Goal: Task Accomplishment & Management: Use online tool/utility

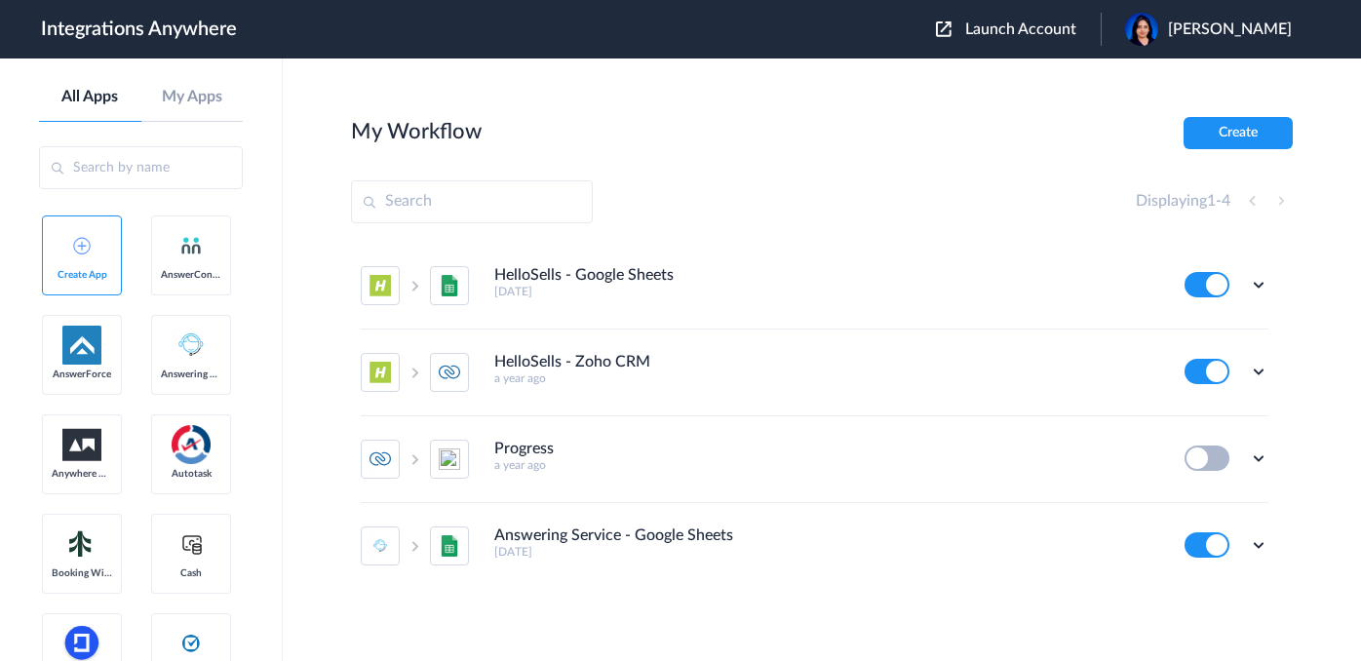
click at [1008, 32] on span "Launch Account" at bounding box center [1020, 29] width 111 height 16
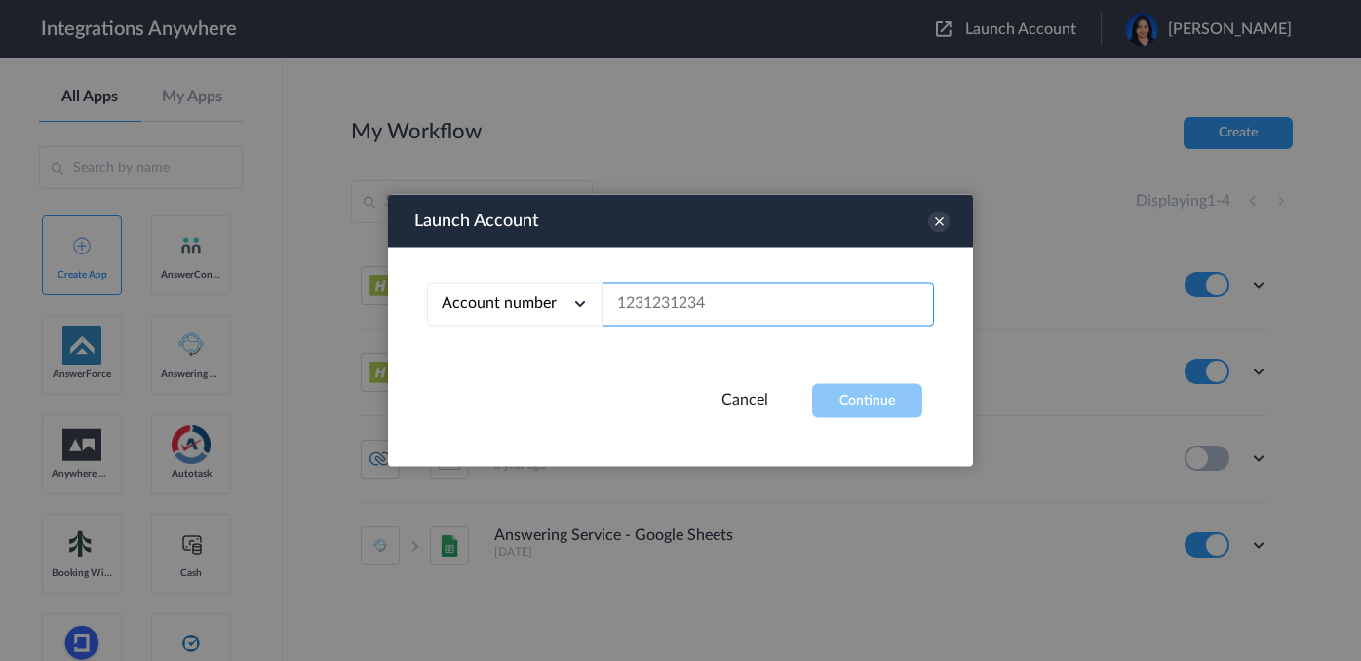
click at [734, 323] on input "text" at bounding box center [767, 305] width 331 height 44
paste input "9199752274"
click at [890, 405] on button "Continue" at bounding box center [867, 401] width 110 height 34
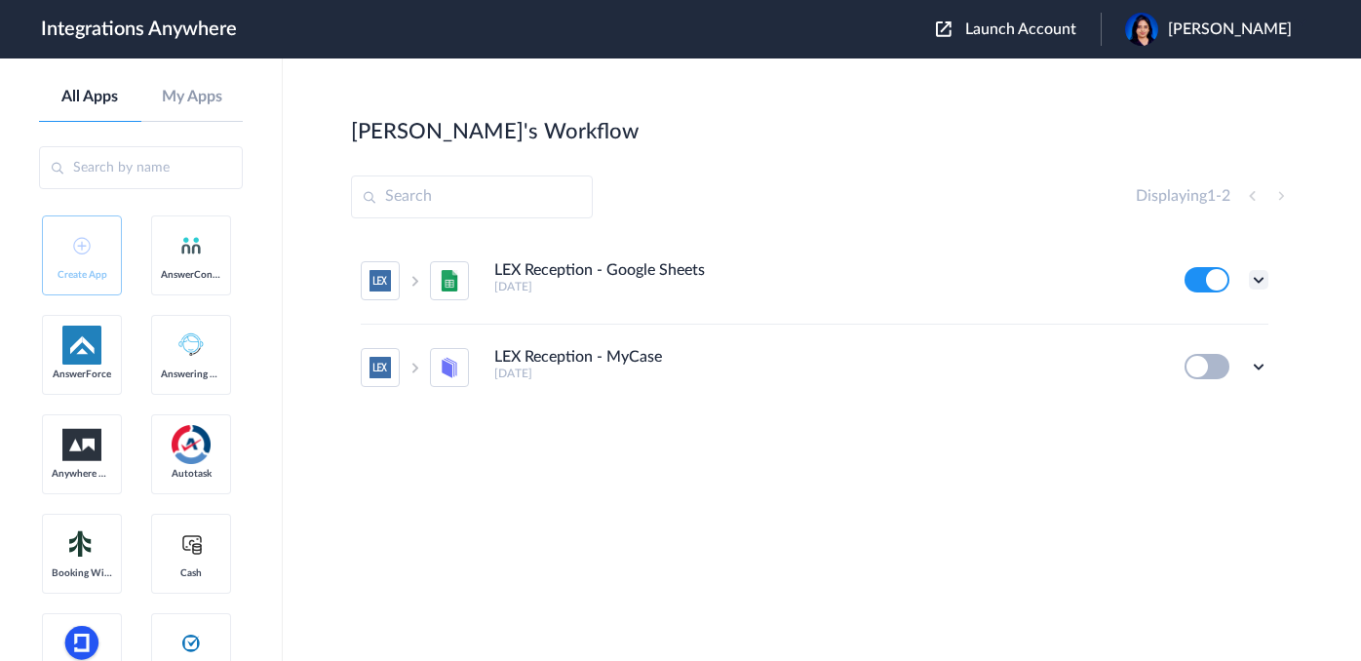
click at [1253, 284] on icon at bounding box center [1258, 279] width 19 height 19
click at [1202, 360] on link "Task history" at bounding box center [1203, 361] width 94 height 14
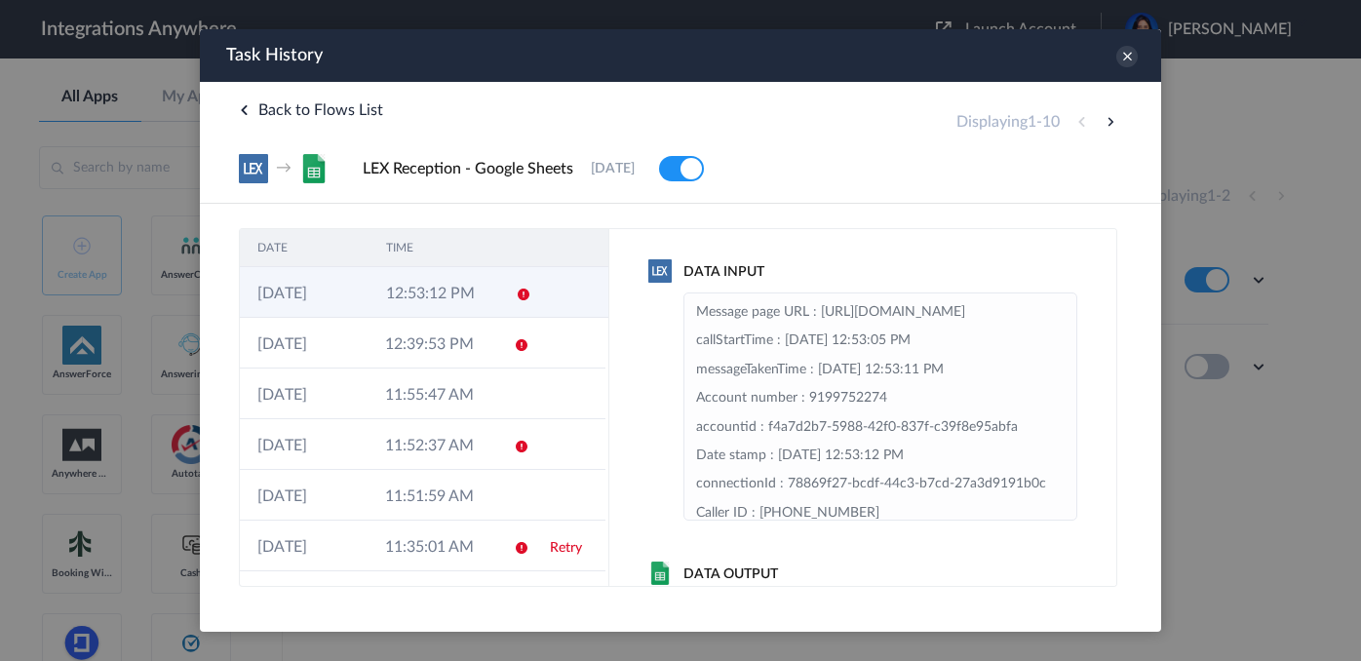
click at [498, 304] on td at bounding box center [516, 292] width 37 height 51
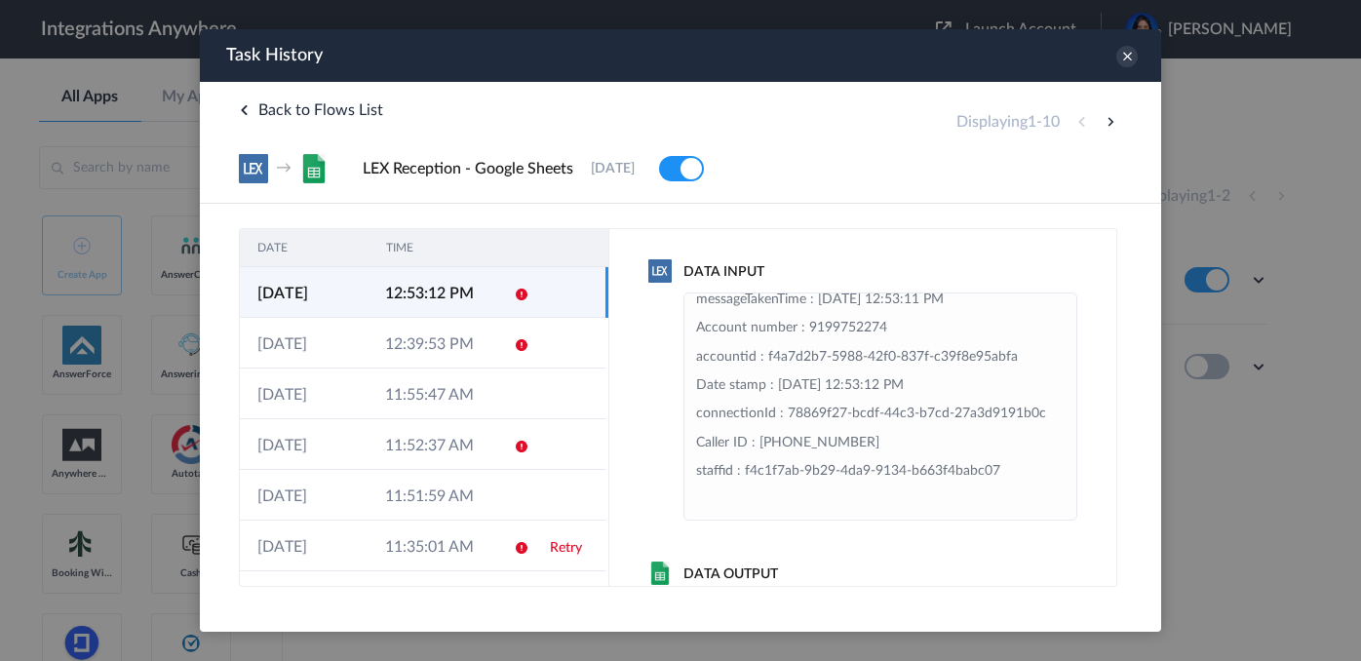
scroll to position [110, 0]
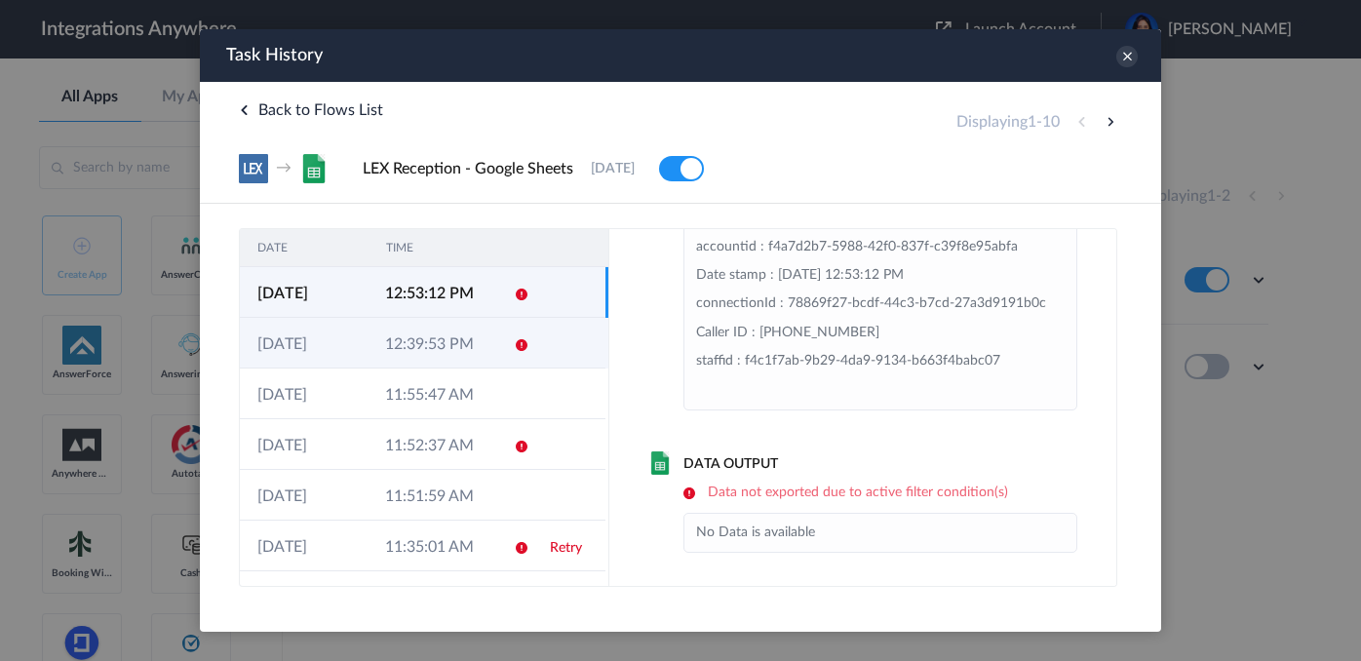
click at [466, 352] on td "12:39:53 PM" at bounding box center [431, 343] width 128 height 51
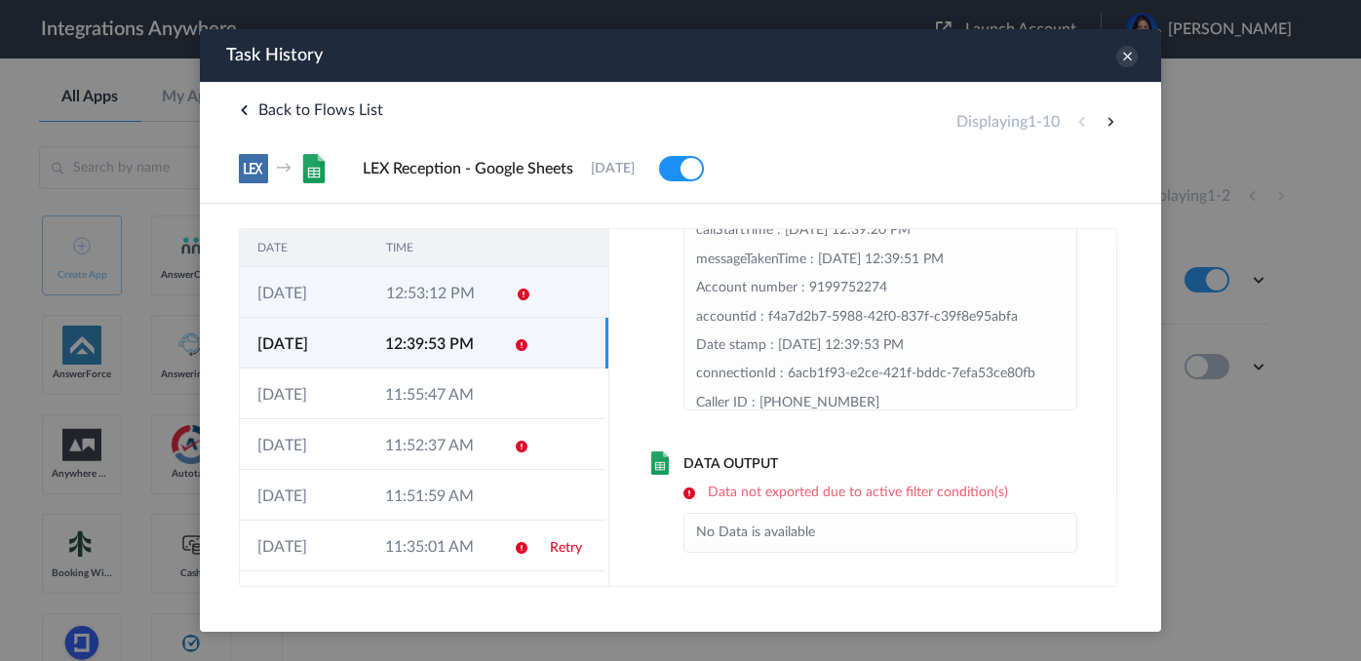
click at [485, 300] on td "12:53:12 PM" at bounding box center [432, 292] width 129 height 51
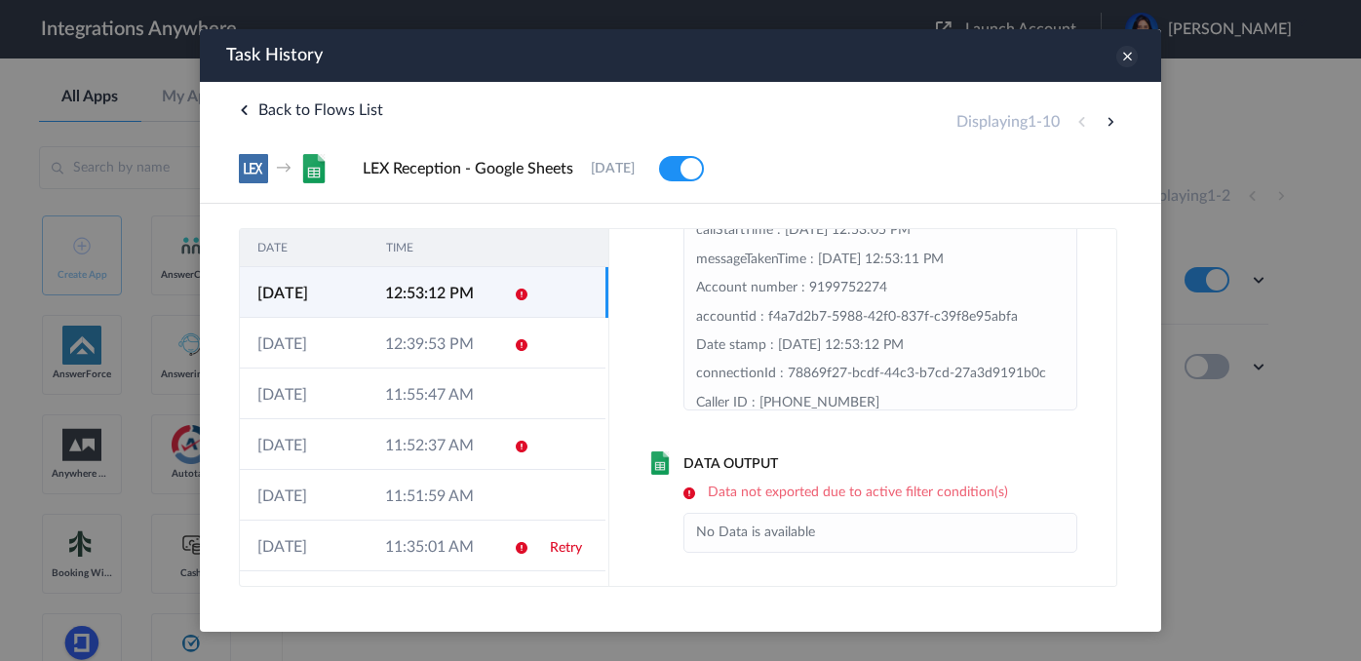
click at [1121, 65] on icon at bounding box center [1126, 56] width 21 height 21
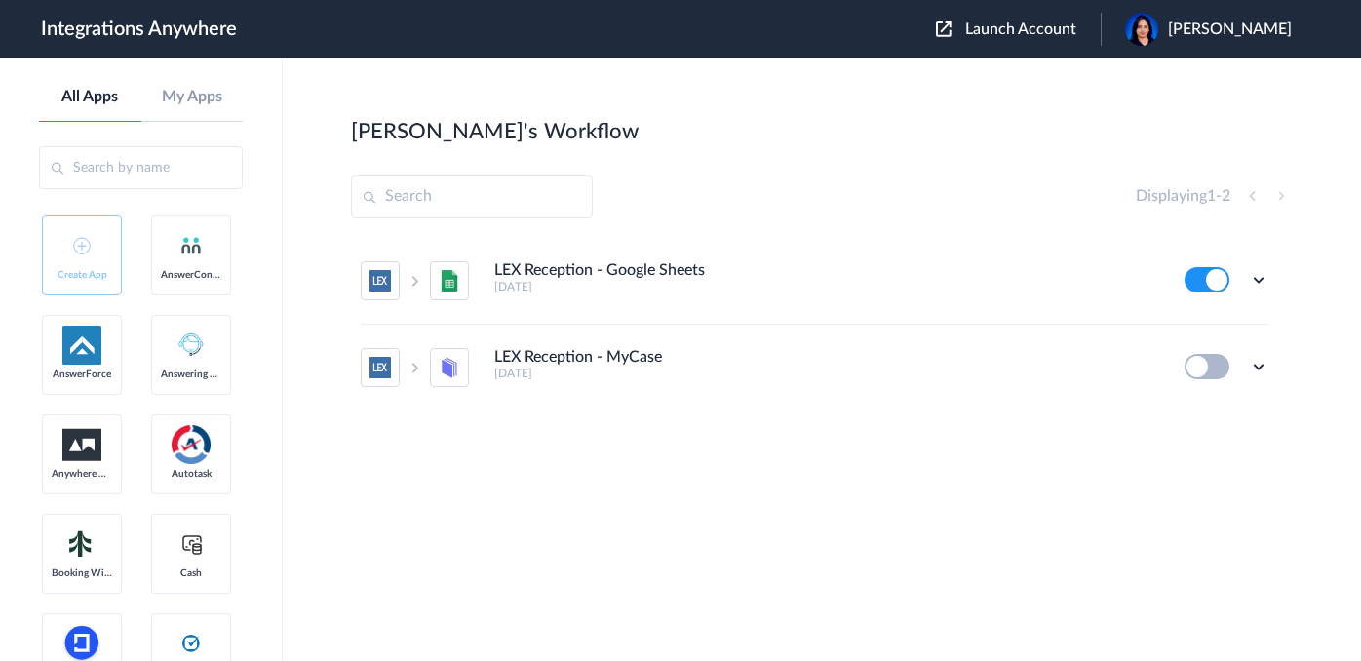
click at [1248, 283] on div "Edit Task history Delete" at bounding box center [1226, 279] width 84 height 25
click at [1254, 281] on icon at bounding box center [1258, 279] width 19 height 19
click at [1229, 326] on li "Edit" at bounding box center [1204, 325] width 127 height 36
click at [1004, 27] on span "Launch Account" at bounding box center [1020, 29] width 111 height 16
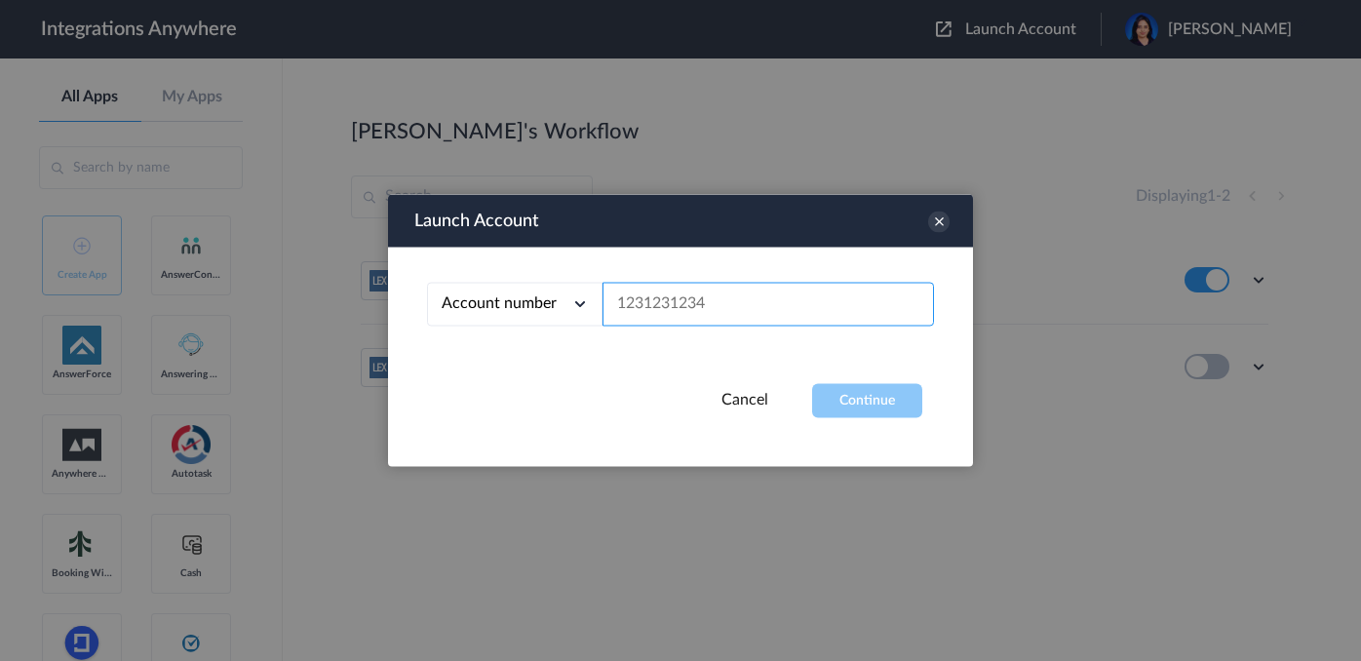
click at [747, 296] on input "text" at bounding box center [767, 305] width 331 height 44
paste input "9199752274"
type input "9199752274"
click at [863, 398] on button "Continue" at bounding box center [867, 401] width 110 height 34
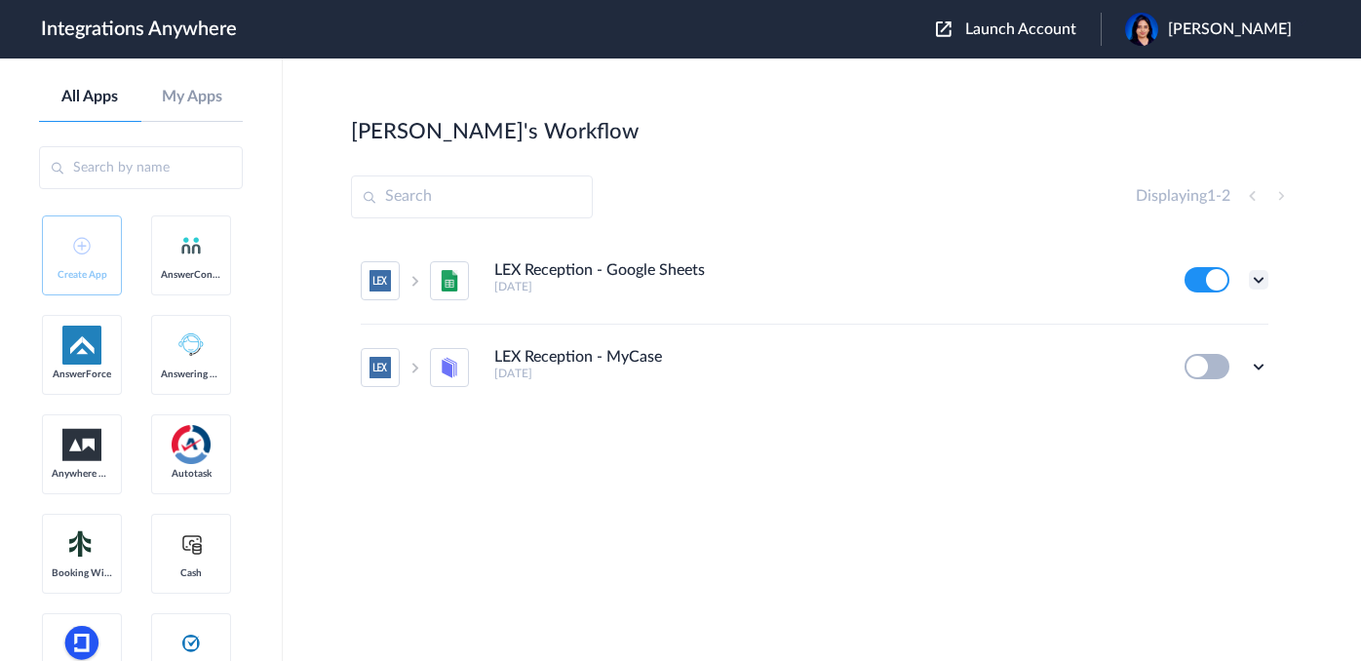
click at [1253, 276] on icon at bounding box center [1258, 279] width 19 height 19
click at [1204, 364] on link "Task history" at bounding box center [1203, 361] width 94 height 14
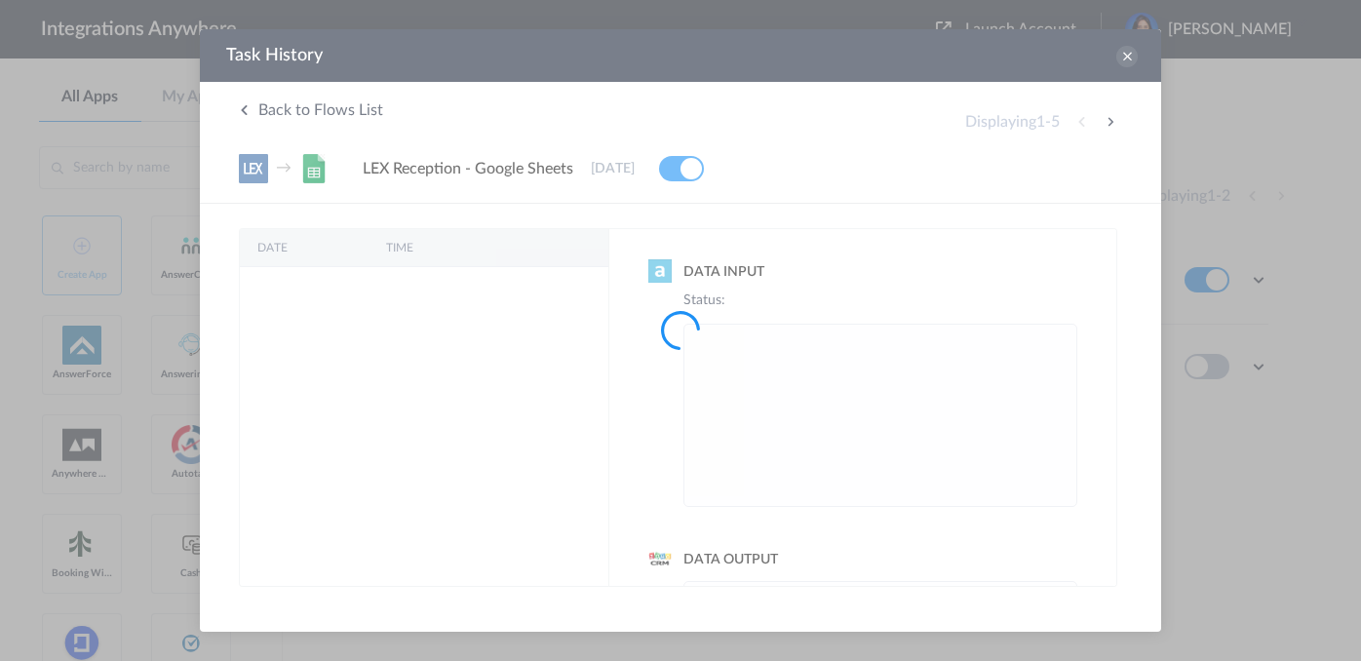
scroll to position [0, 0]
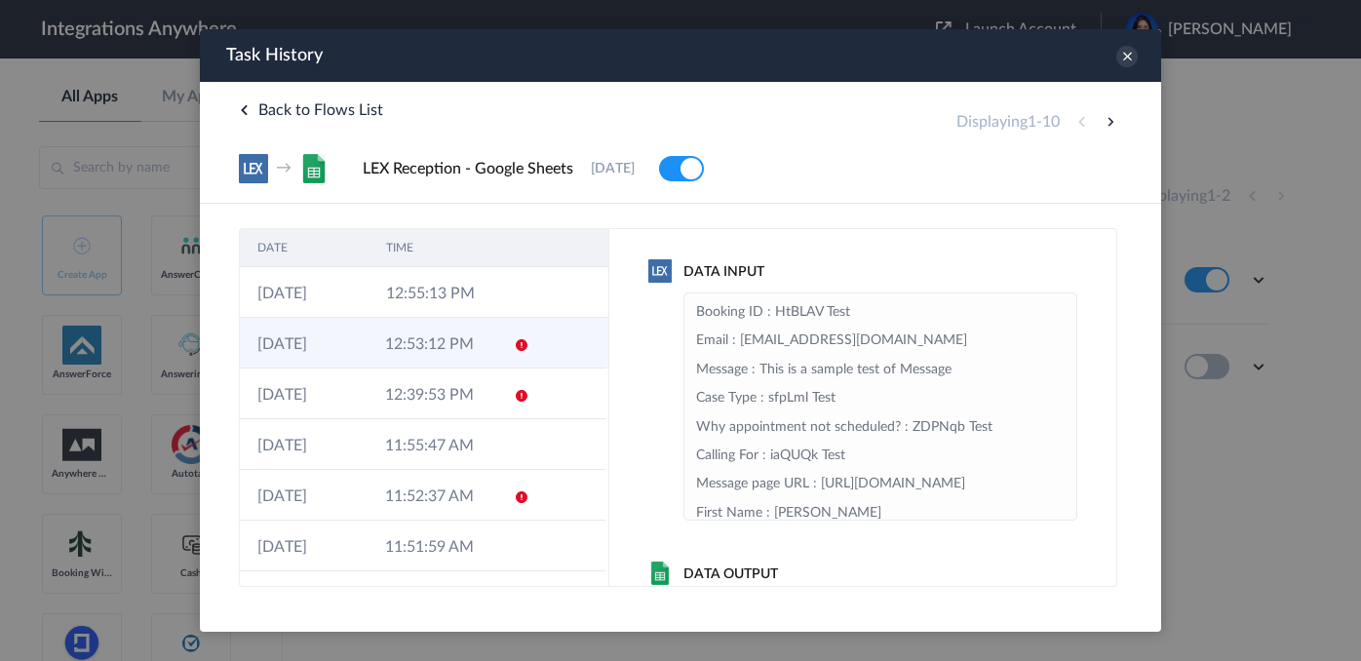
click at [462, 347] on td "12:53:12 PM" at bounding box center [431, 343] width 128 height 51
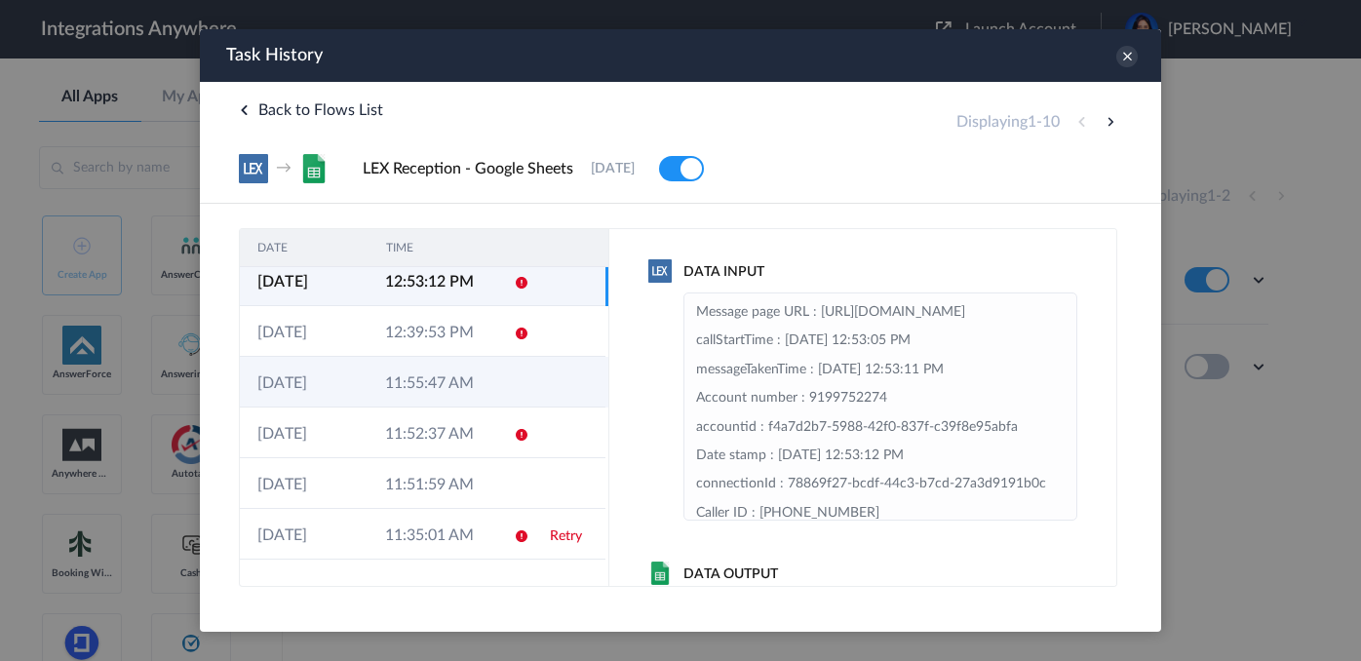
scroll to position [166, 0]
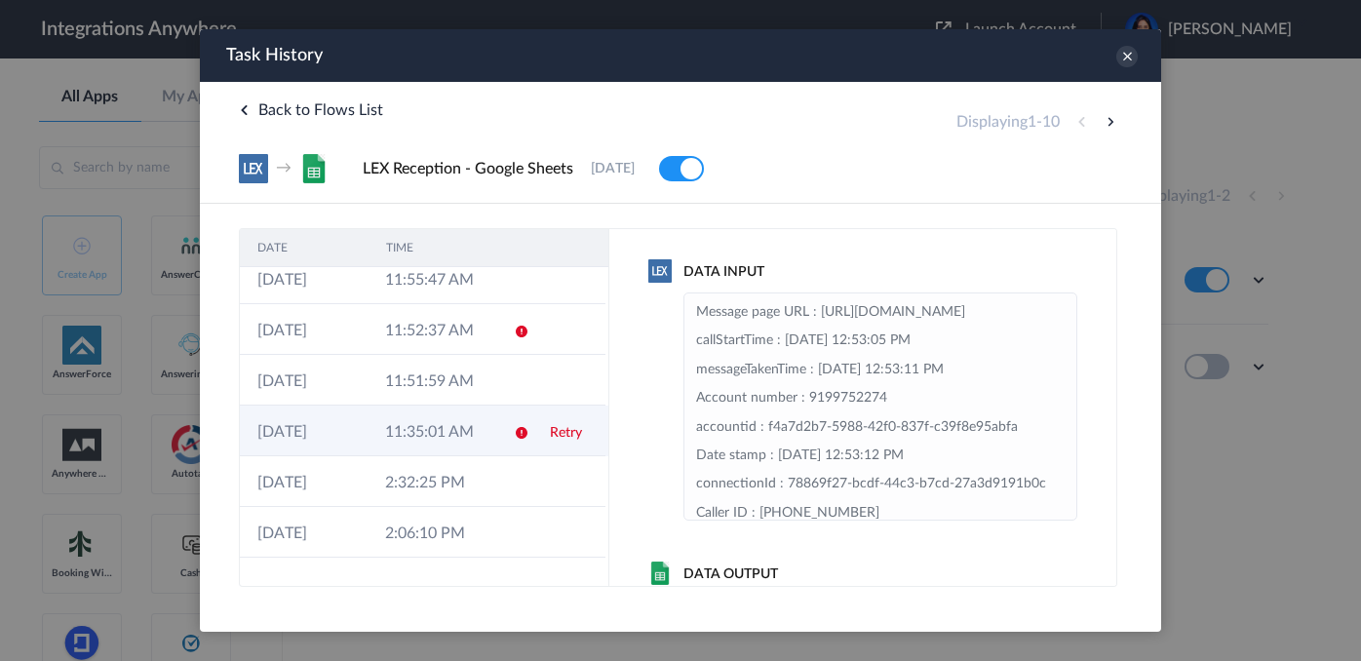
click at [496, 447] on td at bounding box center [514, 430] width 37 height 51
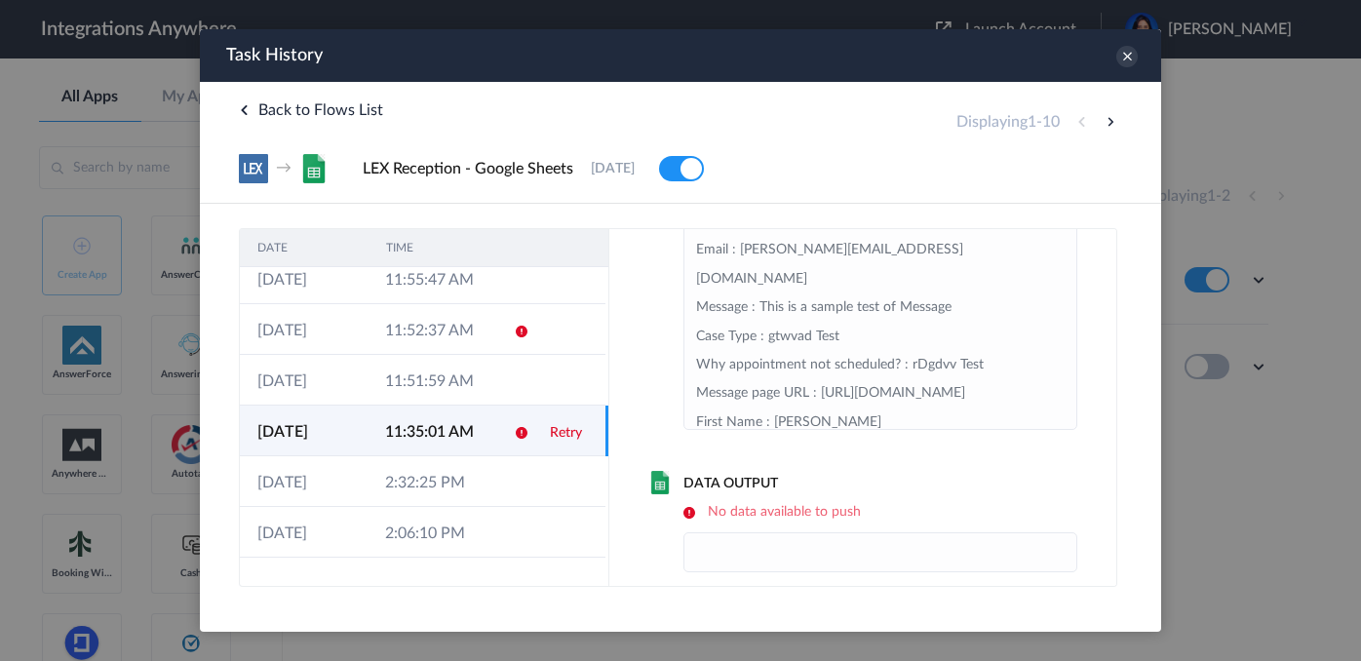
scroll to position [110, 0]
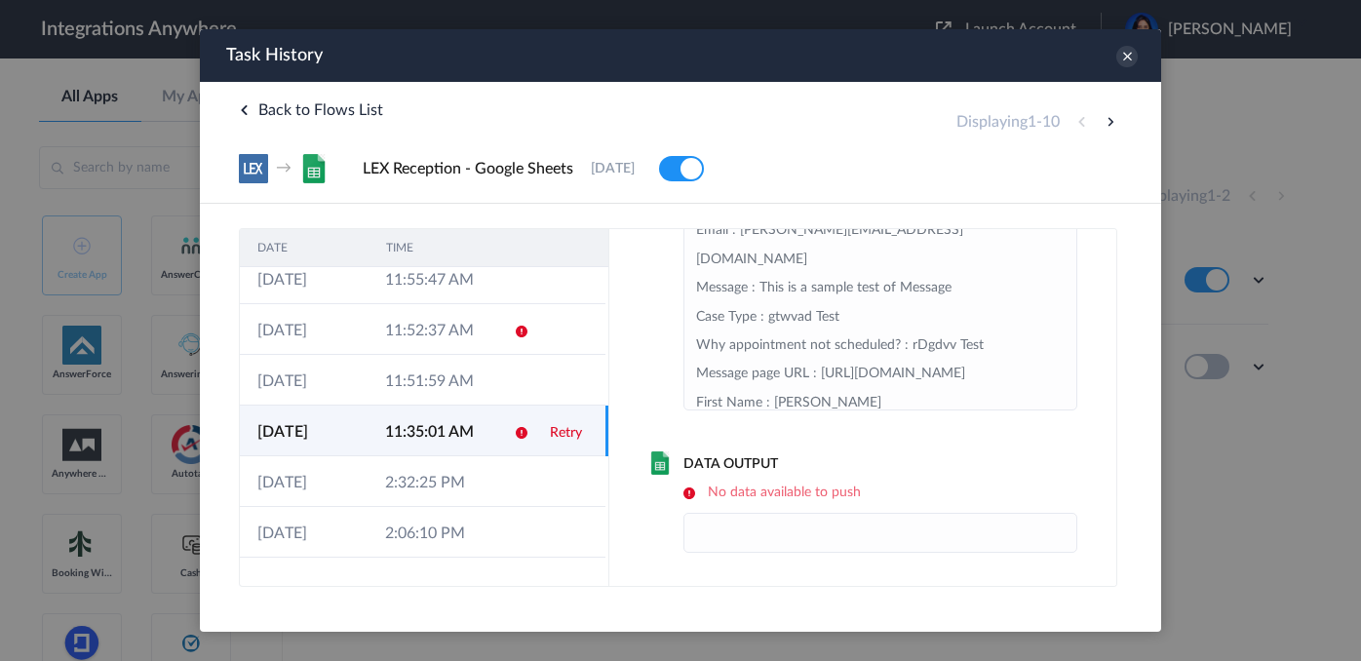
click at [554, 439] on link "Retry" at bounding box center [566, 433] width 32 height 14
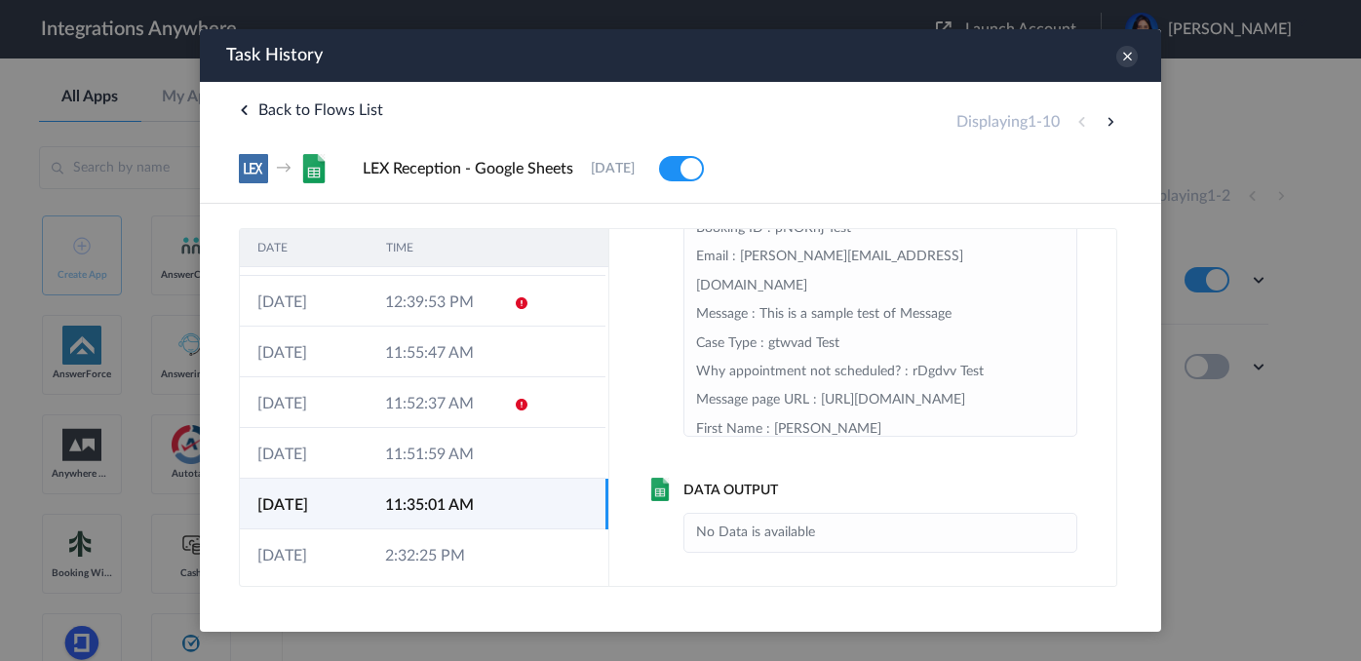
scroll to position [85, 0]
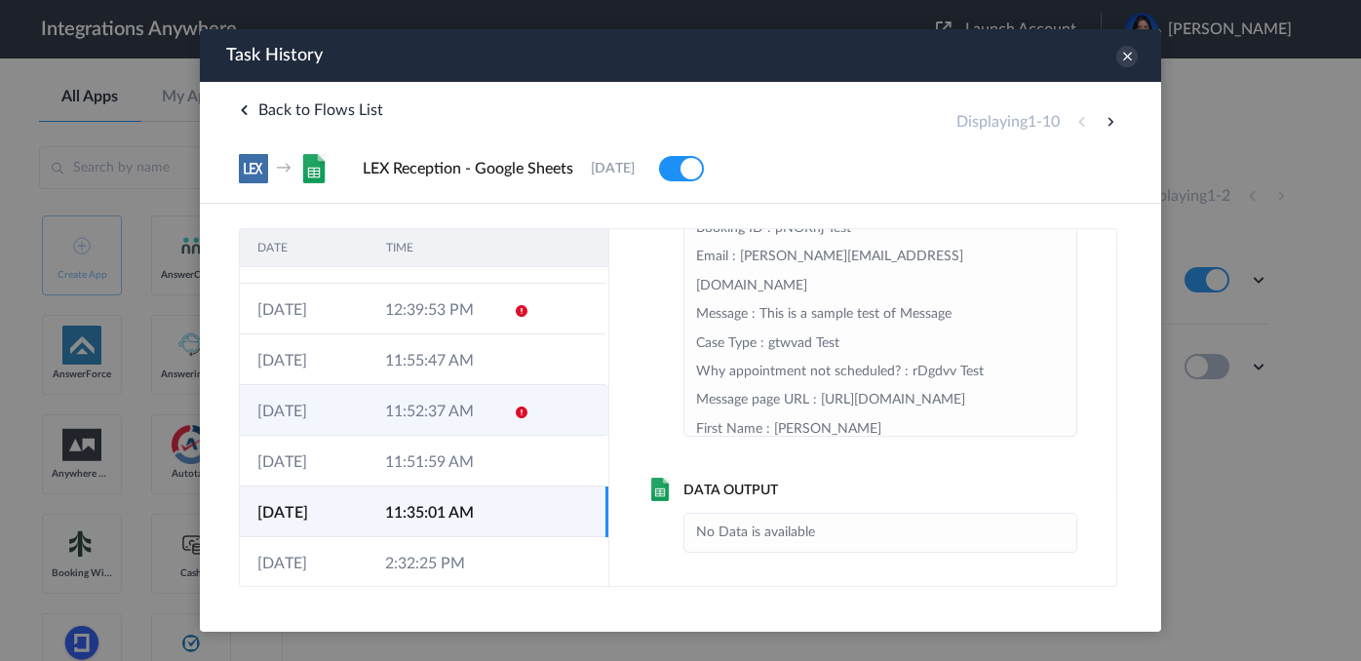
click at [514, 411] on icon at bounding box center [522, 413] width 16 height 16
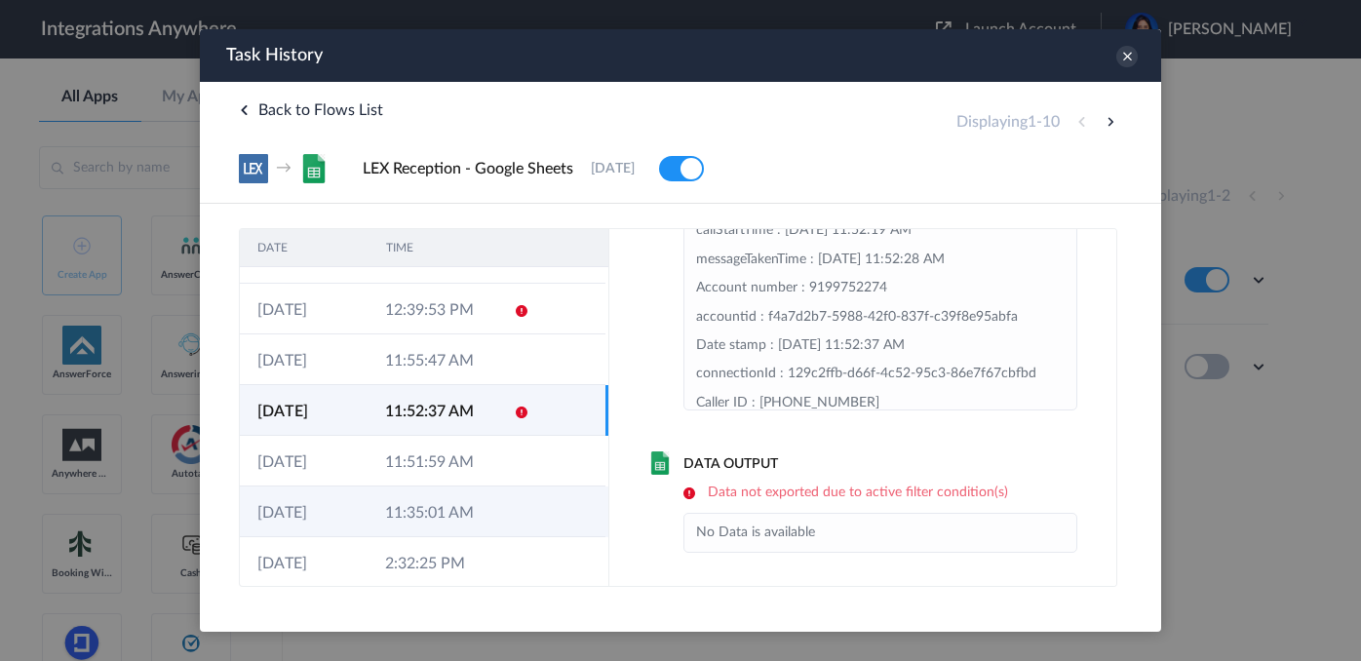
scroll to position [0, 0]
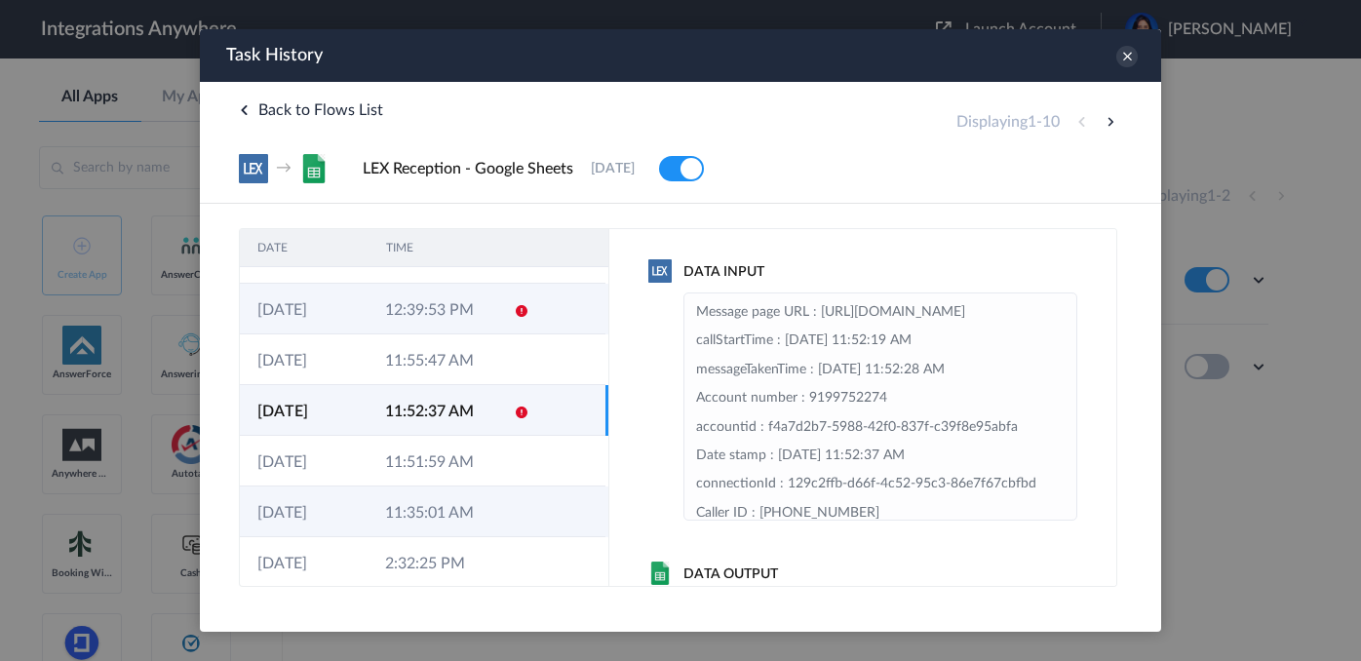
click at [514, 315] on icon at bounding box center [522, 311] width 16 height 16
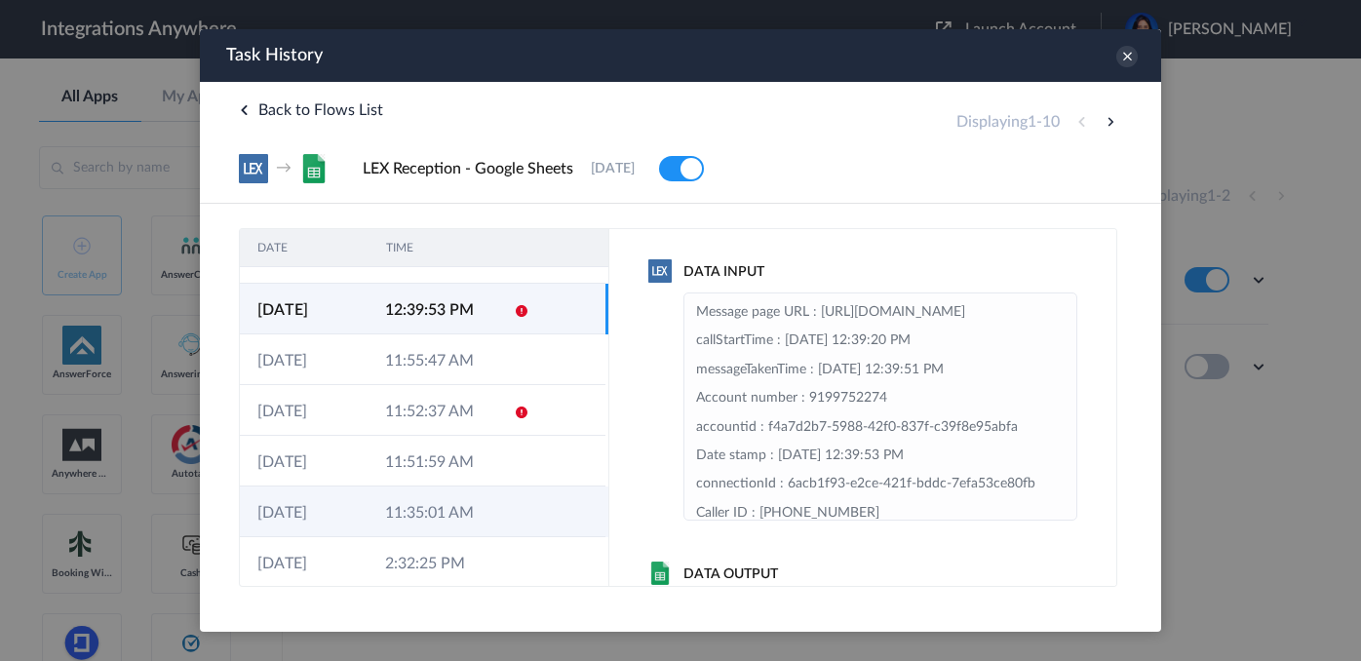
click at [514, 315] on icon at bounding box center [522, 311] width 16 height 16
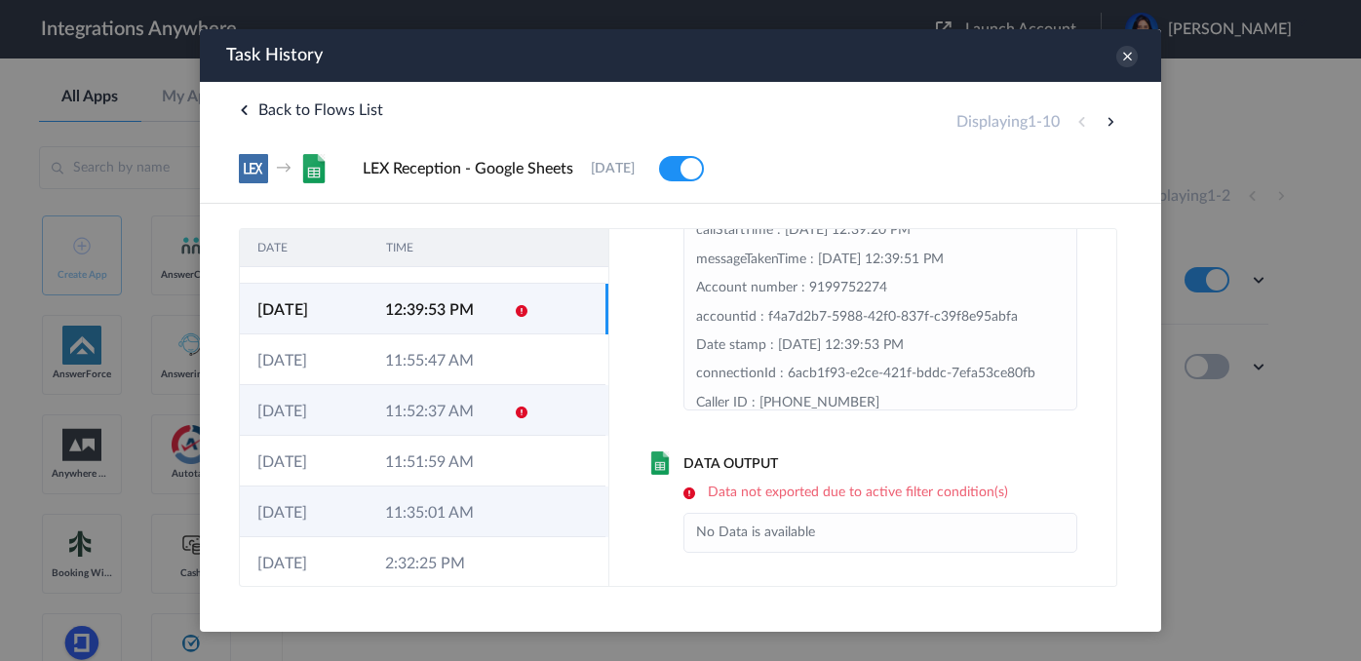
click at [484, 405] on td "11:52:37 AM" at bounding box center [431, 410] width 128 height 51
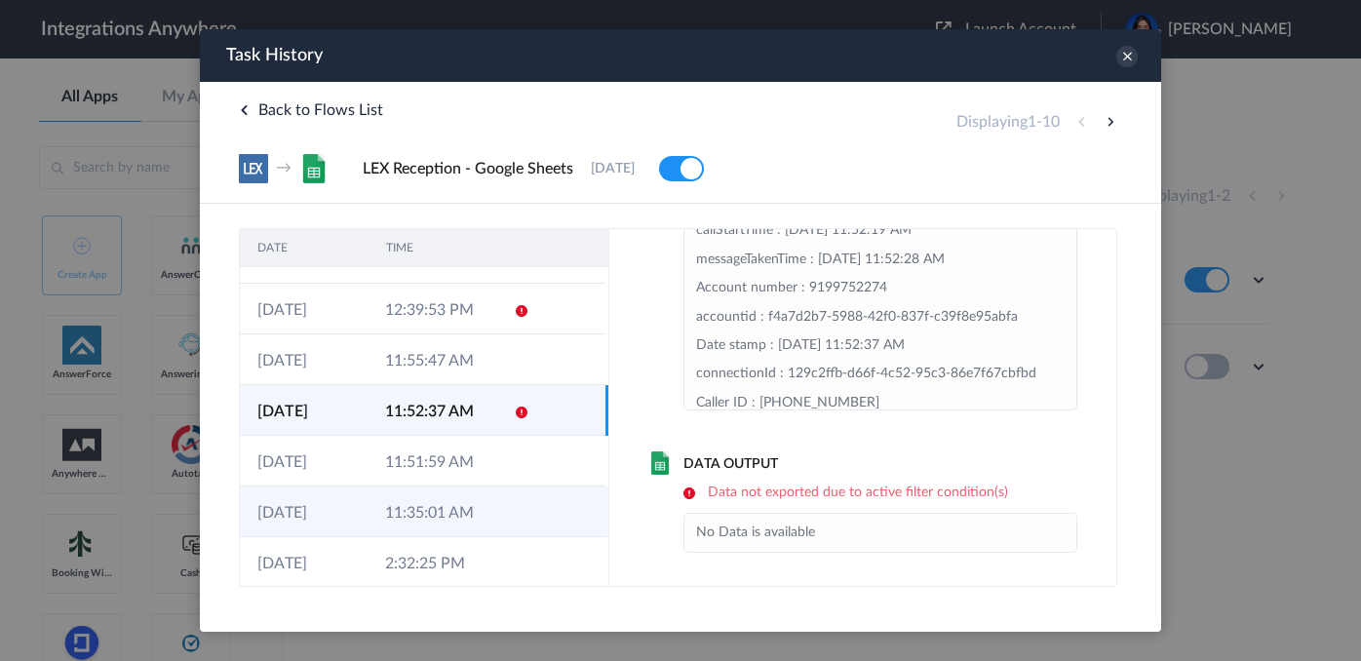
click at [484, 405] on td "11:52:37 AM" at bounding box center [431, 410] width 128 height 51
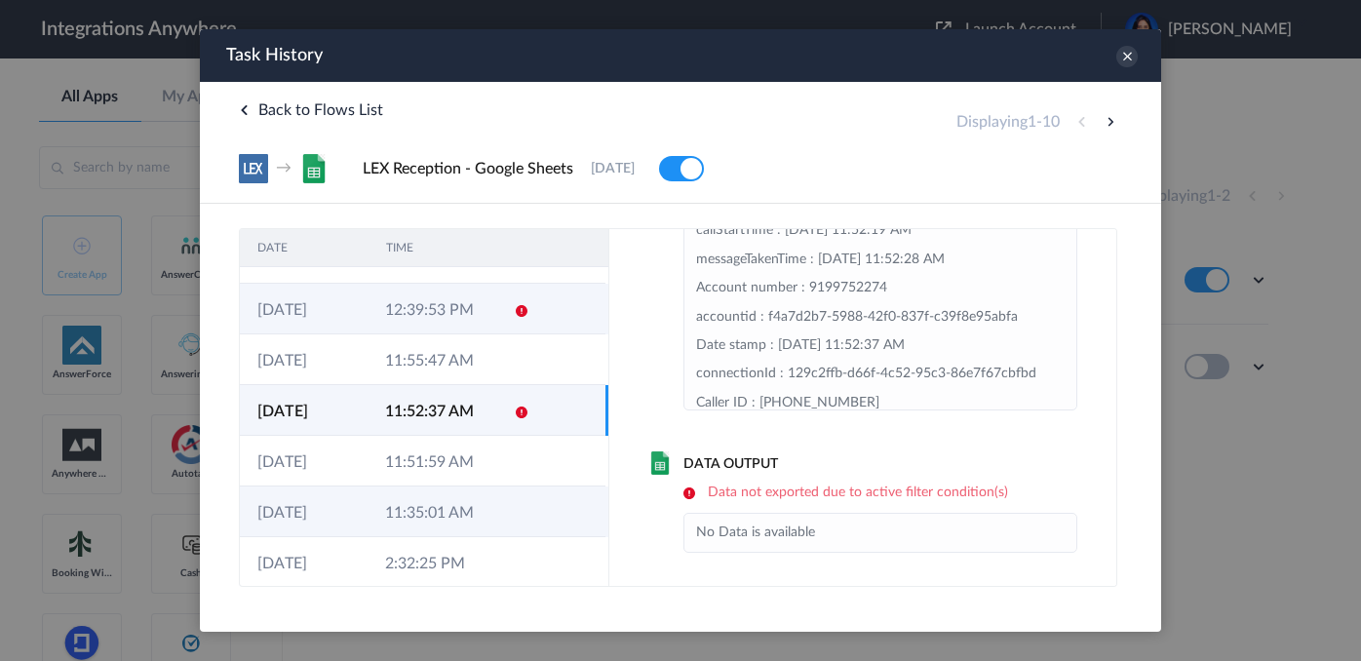
click at [483, 332] on td "12:39:53 PM" at bounding box center [431, 309] width 128 height 51
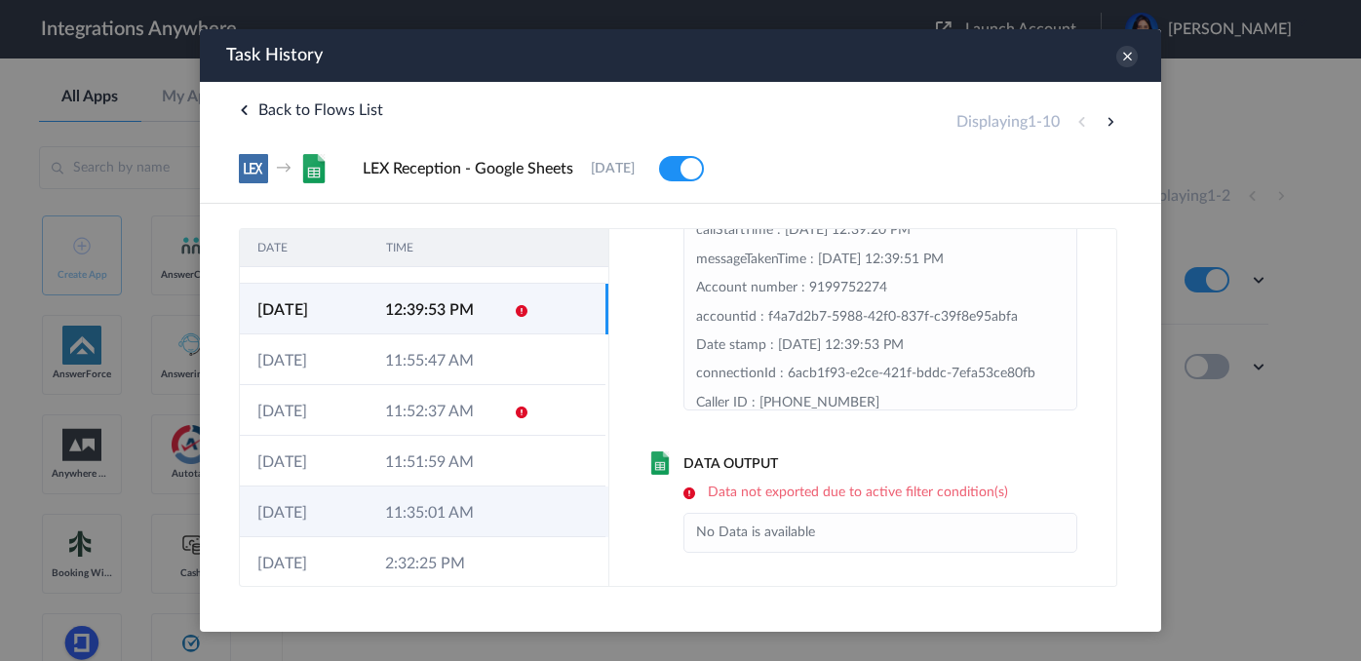
scroll to position [0, 0]
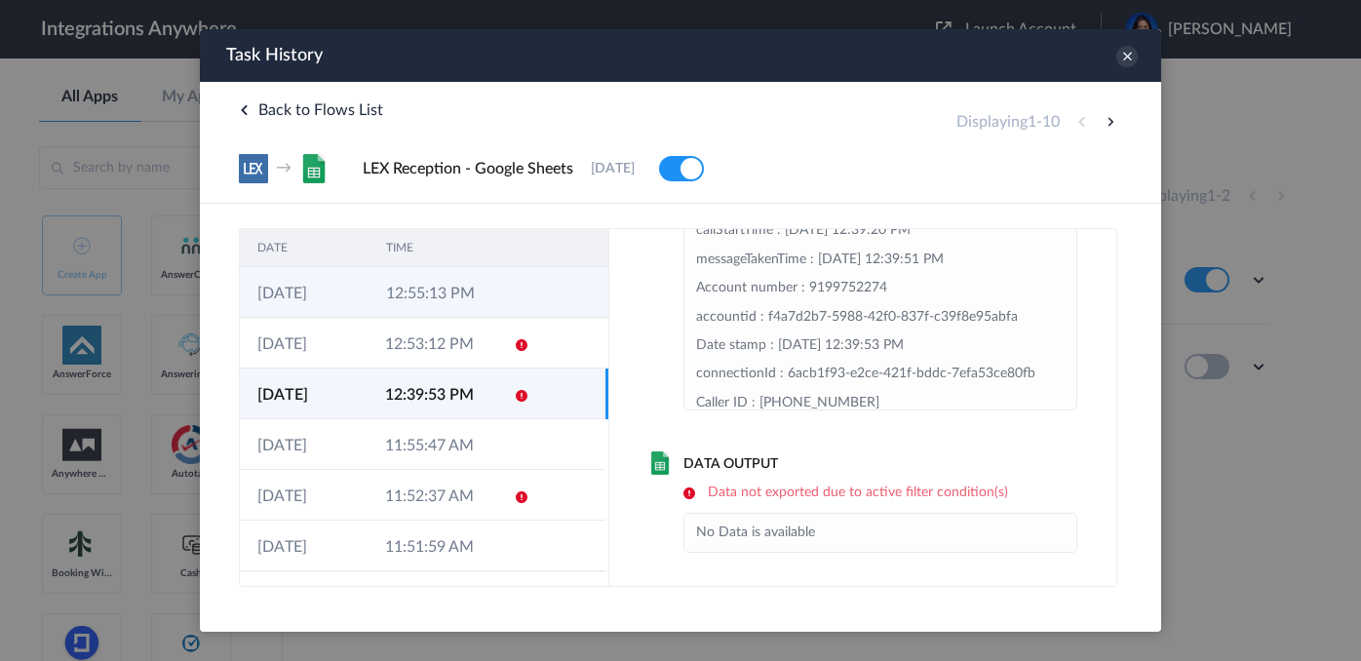
click at [516, 297] on icon at bounding box center [524, 295] width 16 height 16
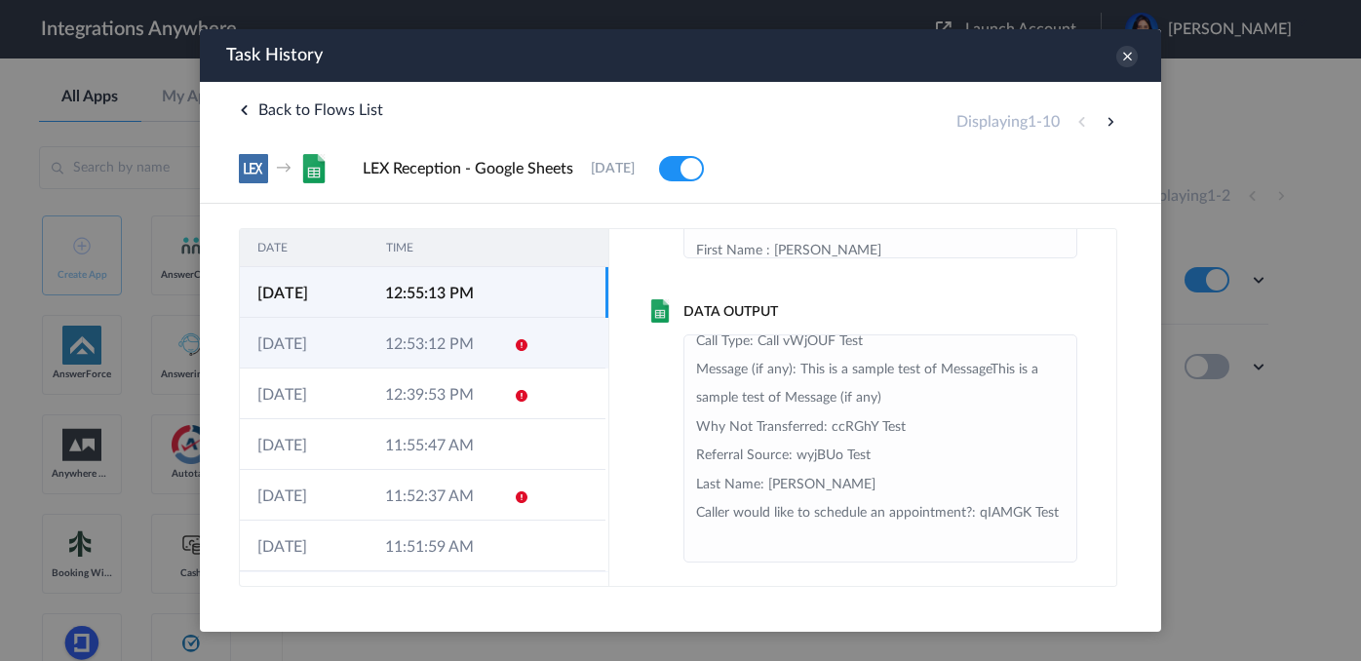
click at [498, 358] on td at bounding box center [514, 343] width 37 height 51
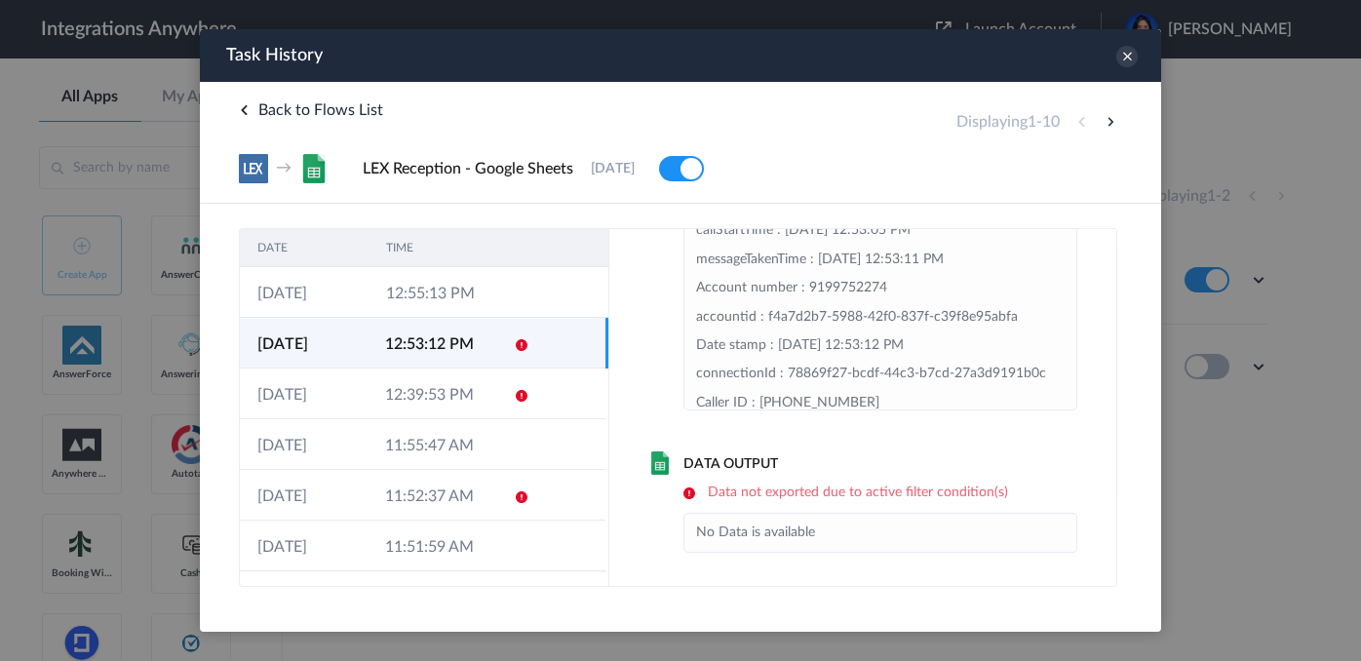
scroll to position [110, 0]
click at [733, 499] on h6 "Data not exported due to active filter condition(s)" at bounding box center [880, 492] width 394 height 17
click at [684, 489] on h6 "Data not exported due to active filter condition(s)" at bounding box center [880, 492] width 394 height 17
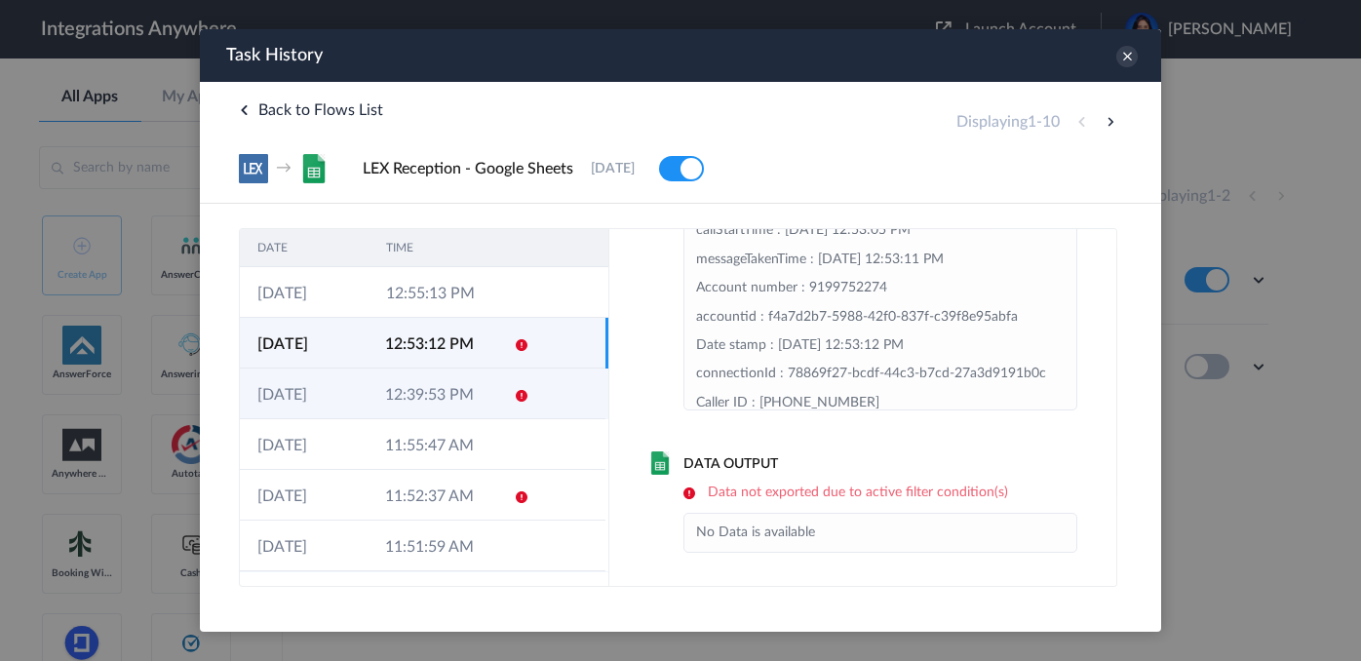
click at [520, 379] on td at bounding box center [514, 393] width 37 height 51
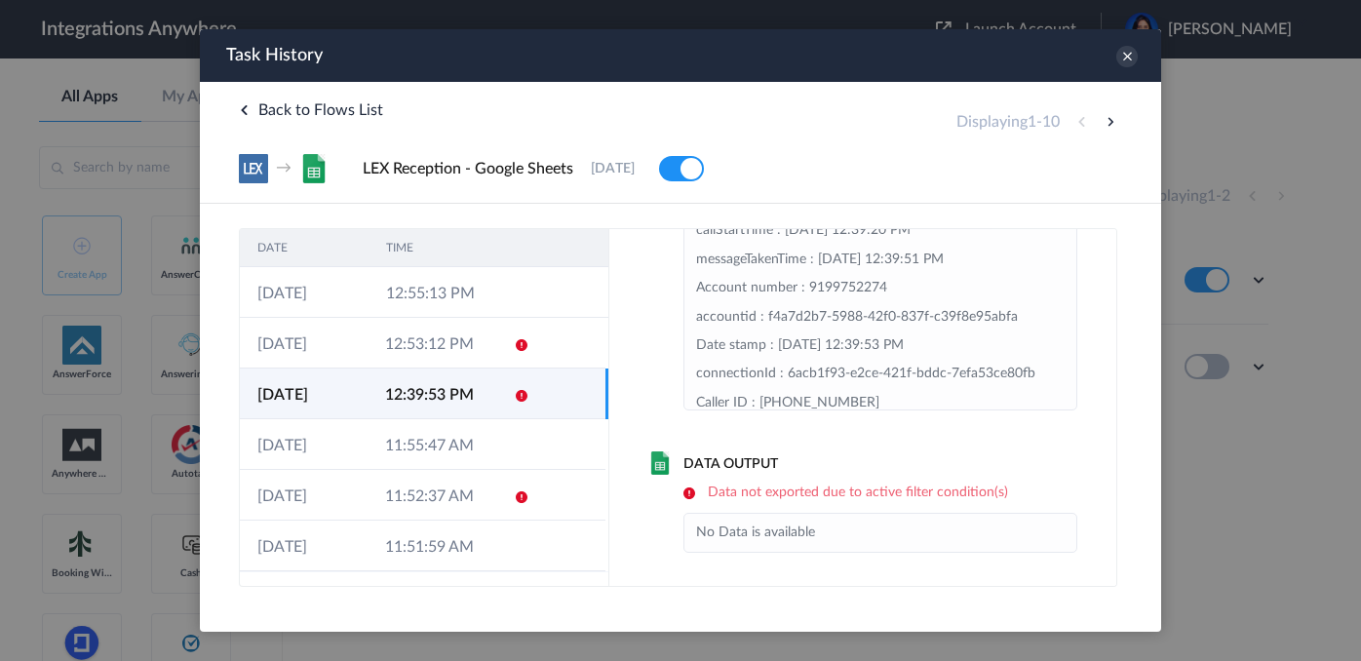
click at [1127, 68] on div "Task History" at bounding box center [680, 55] width 961 height 53
click at [1125, 58] on icon at bounding box center [1126, 56] width 21 height 21
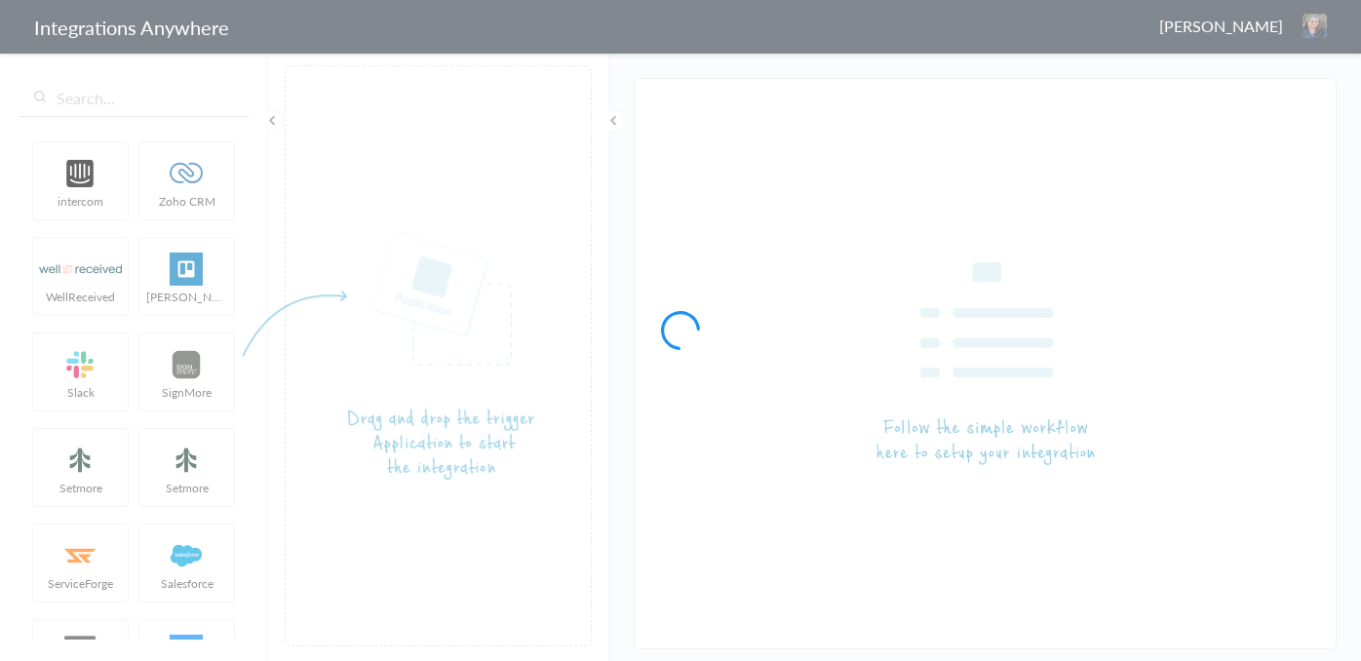
type input "LEX Reception - Google Sheets"
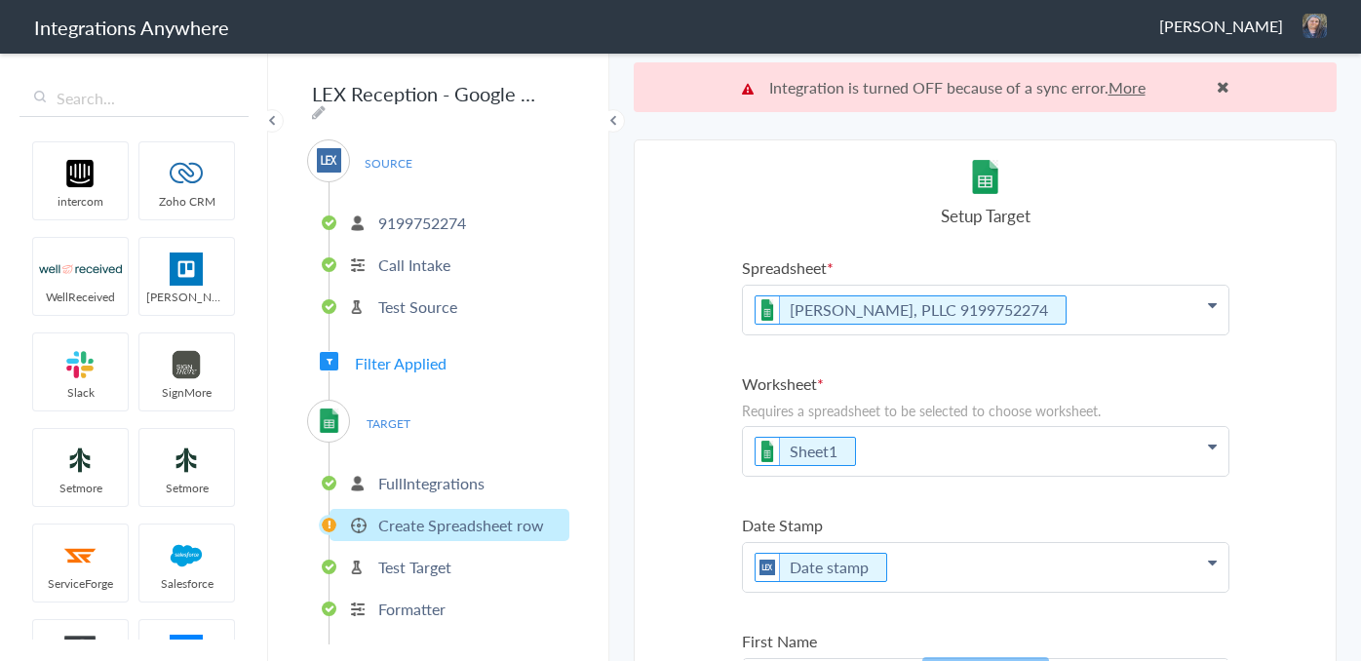
click at [1133, 86] on link "More" at bounding box center [1126, 87] width 37 height 22
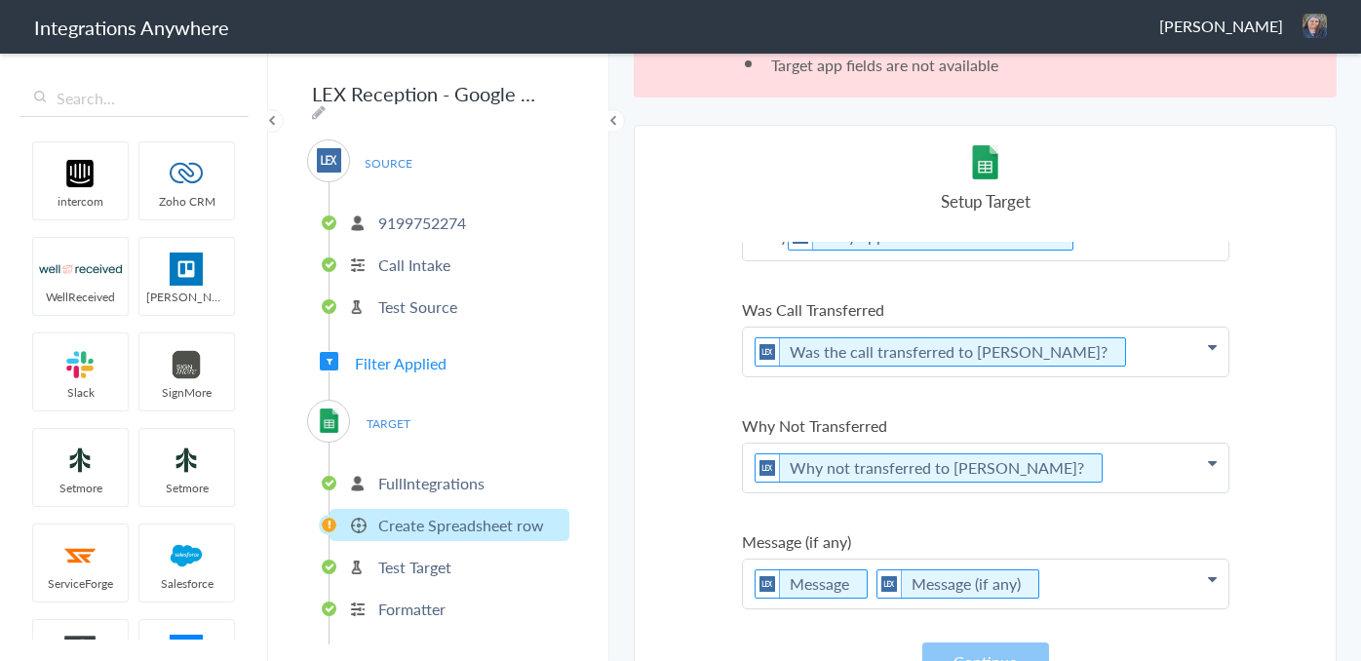
scroll to position [95, 0]
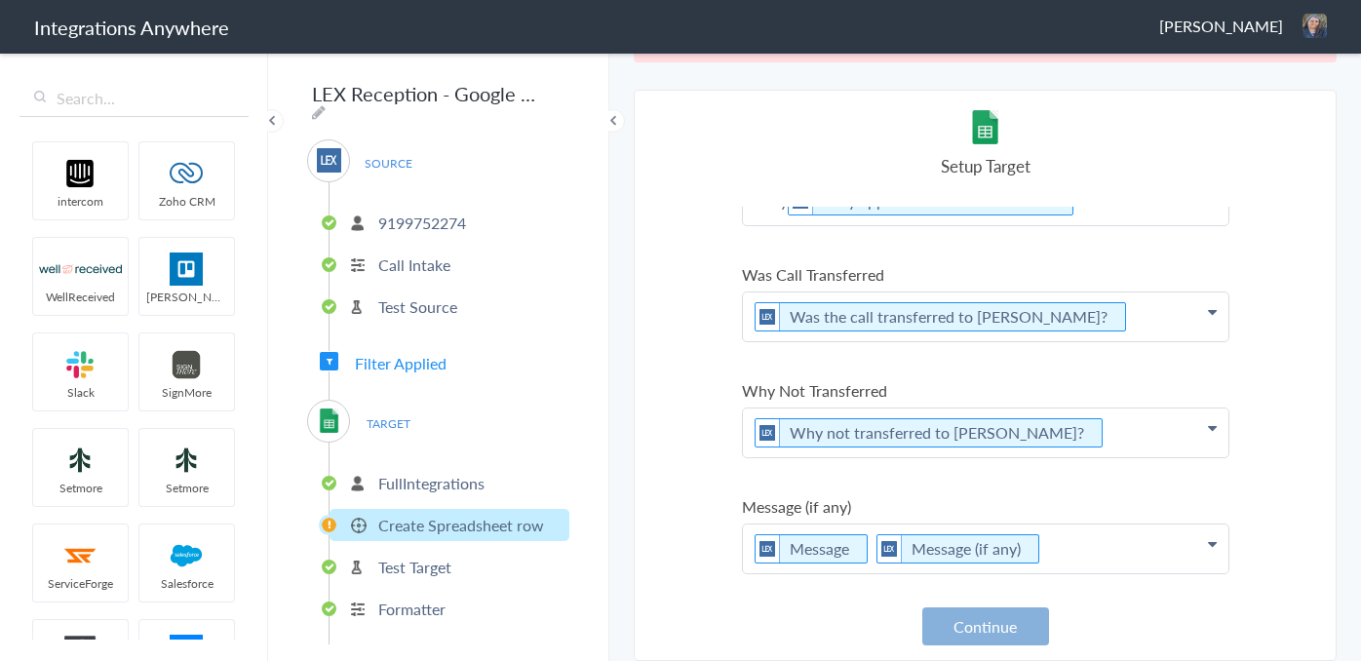
click at [967, 622] on button "Continue" at bounding box center [985, 626] width 127 height 38
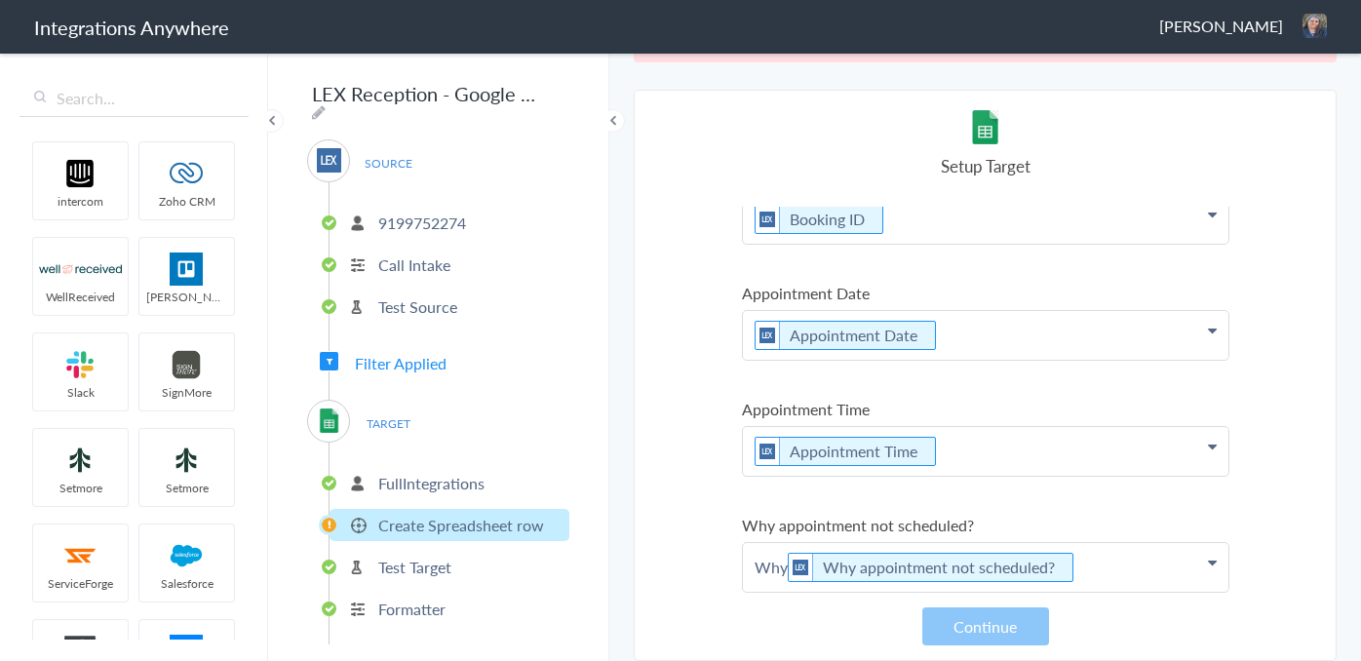
scroll to position [2260, 0]
click at [787, 565] on p "Why Why appointment not scheduled?" at bounding box center [985, 567] width 485 height 49
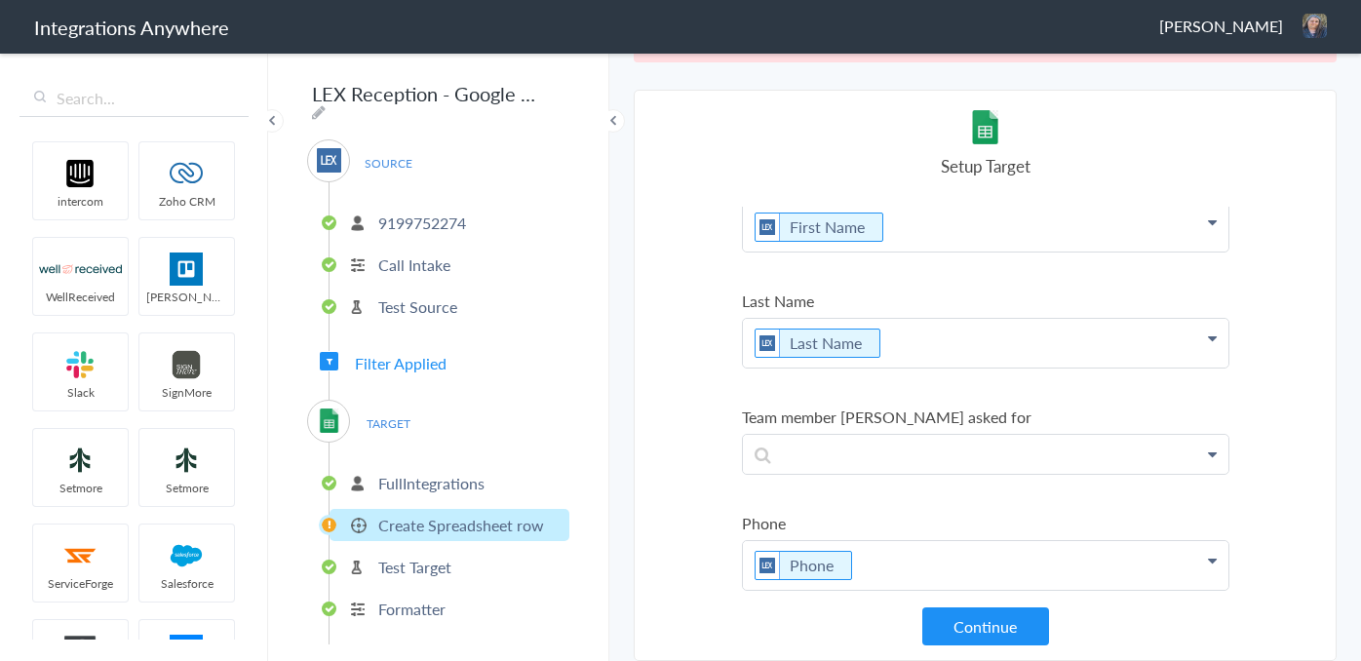
scroll to position [717, 0]
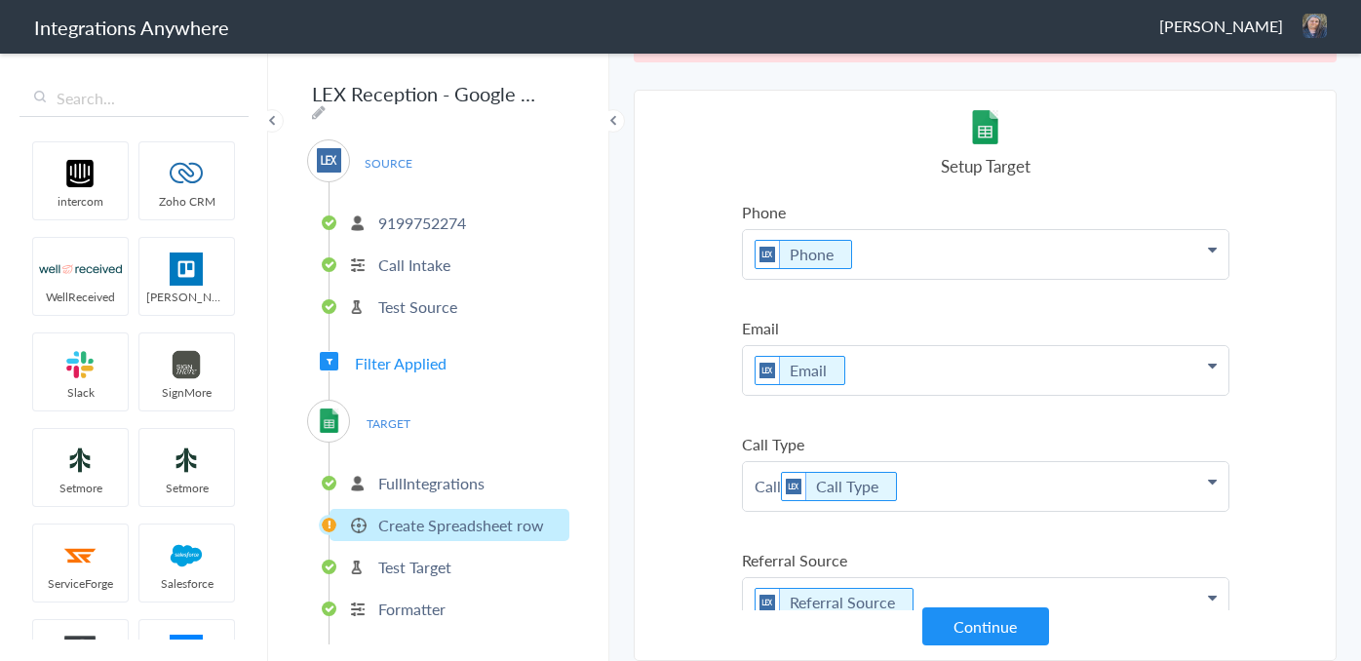
click at [780, 483] on p "Call Call Type" at bounding box center [985, 486] width 485 height 49
click at [706, 435] on section "Select Account 9199752274 Rename Delete ([DATE]) 8669703814 Rename Delete ([DAT…" at bounding box center [985, 375] width 703 height 571
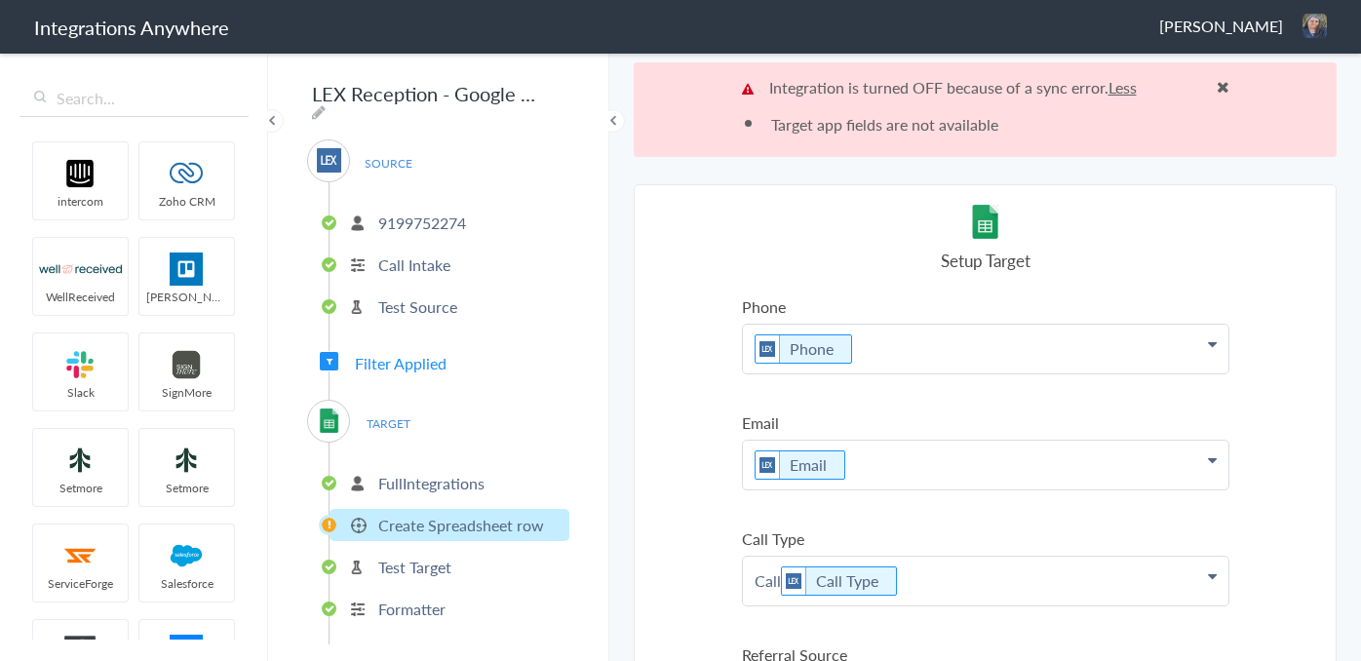
scroll to position [95, 0]
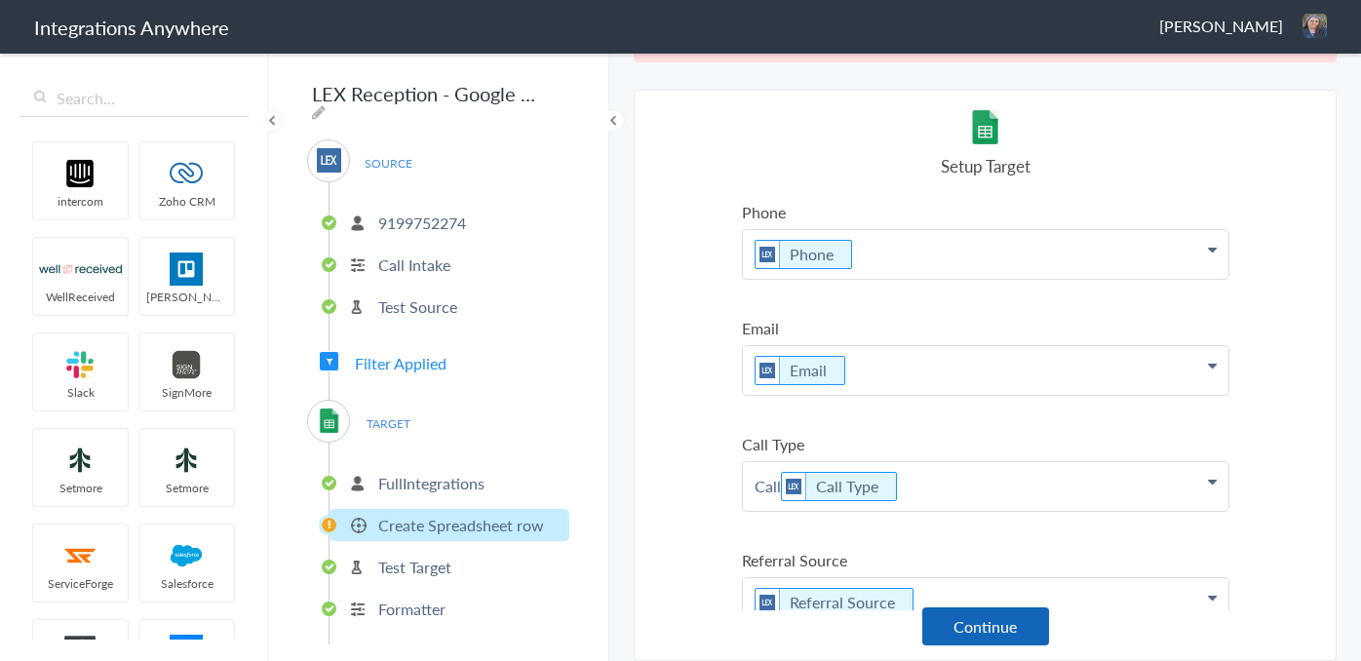
click at [1023, 622] on button "Continue" at bounding box center [985, 626] width 127 height 38
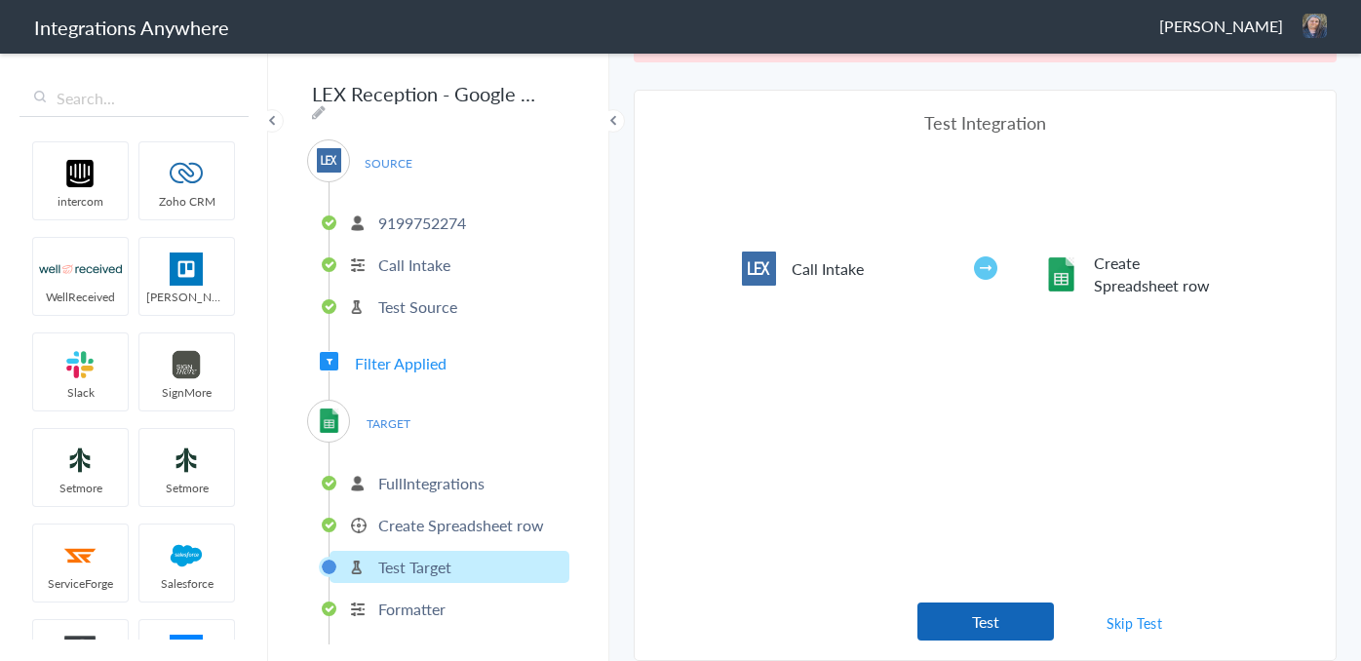
click at [993, 618] on button "Test" at bounding box center [985, 621] width 136 height 38
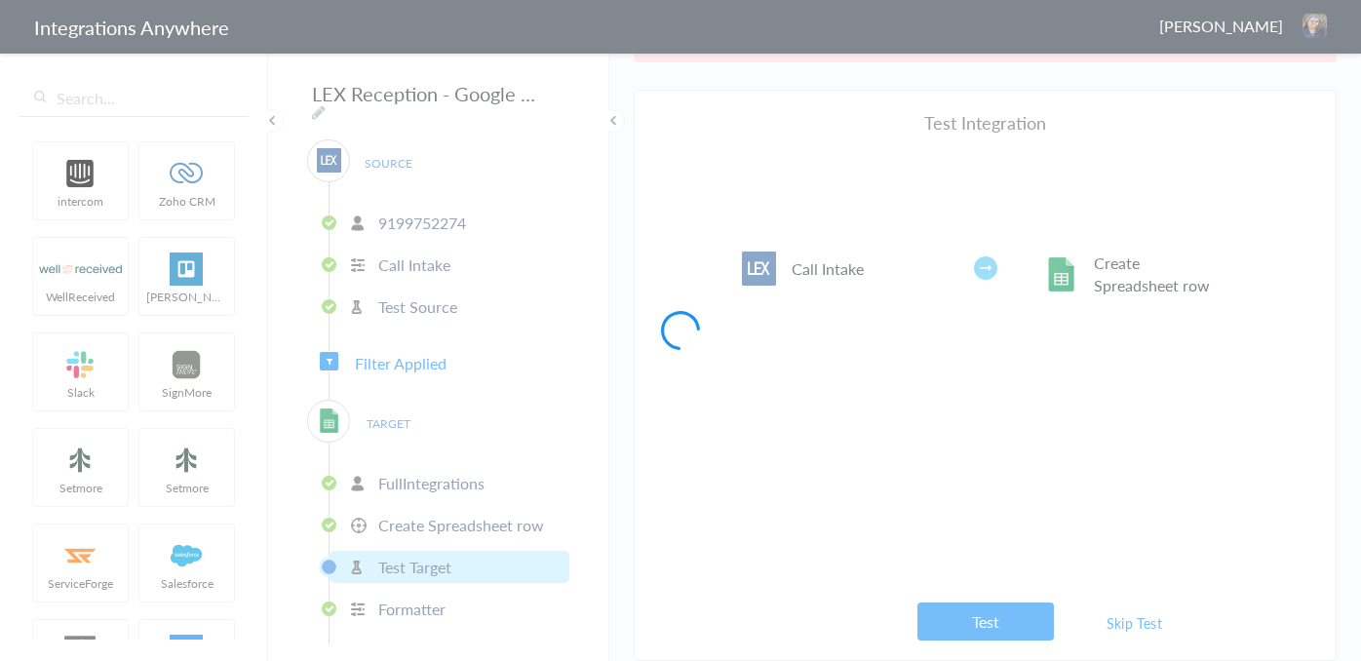
scroll to position [0, 0]
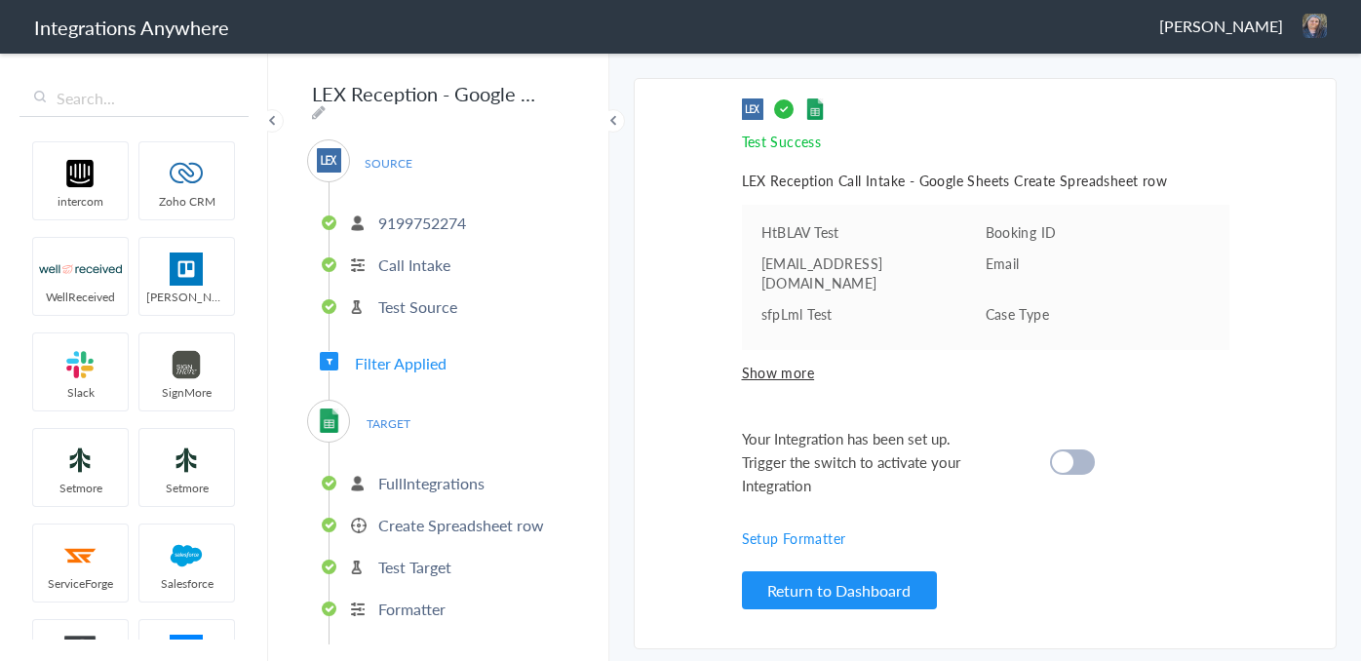
click at [1071, 451] on cite at bounding box center [1062, 461] width 21 height 21
